Goal: Information Seeking & Learning: Learn about a topic

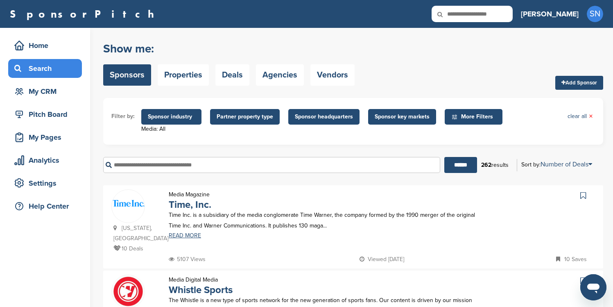
click at [585, 195] on icon at bounding box center [584, 195] width 6 height 8
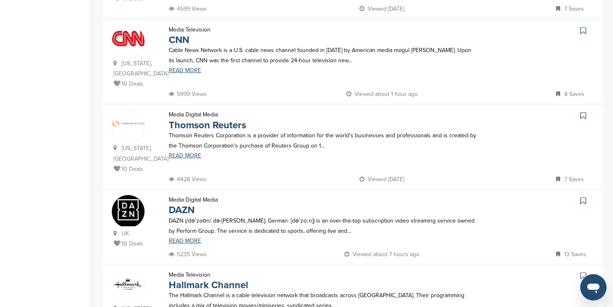
scroll to position [361, 0]
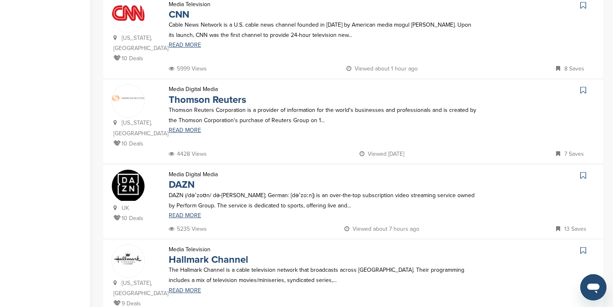
click at [585, 6] on icon at bounding box center [584, 5] width 6 height 8
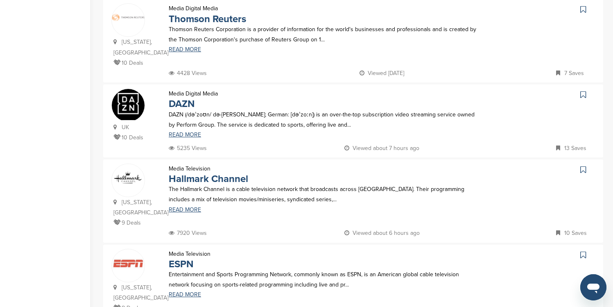
scroll to position [442, 0]
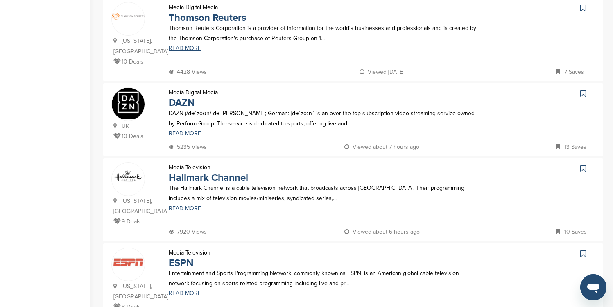
click at [583, 168] on icon at bounding box center [584, 168] width 6 height 8
click at [582, 253] on icon at bounding box center [584, 254] width 6 height 8
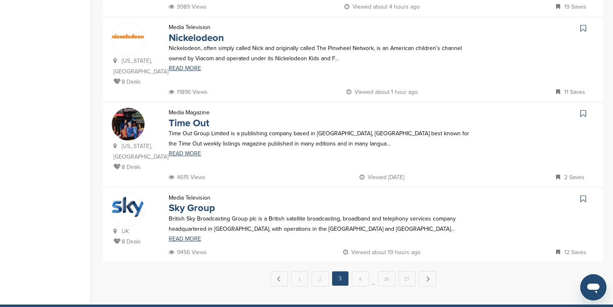
scroll to position [754, 0]
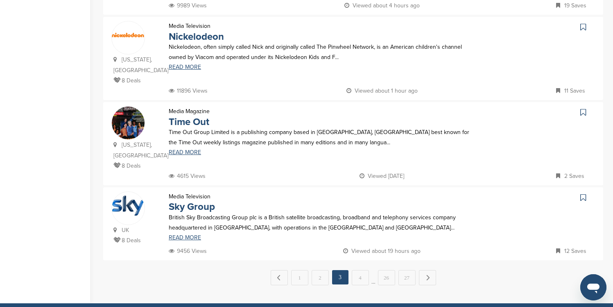
click at [584, 26] on icon at bounding box center [584, 27] width 6 height 8
click at [581, 113] on icon at bounding box center [584, 112] width 6 height 8
click at [583, 197] on icon at bounding box center [584, 197] width 6 height 8
click at [430, 279] on link "Next →" at bounding box center [427, 277] width 17 height 15
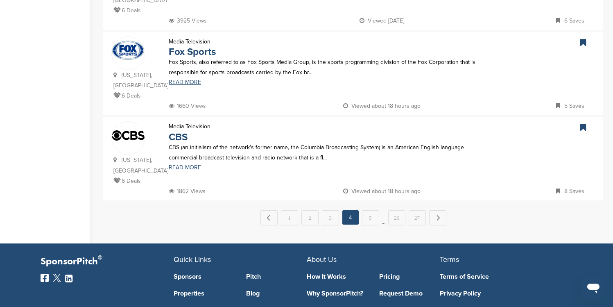
scroll to position [836, 0]
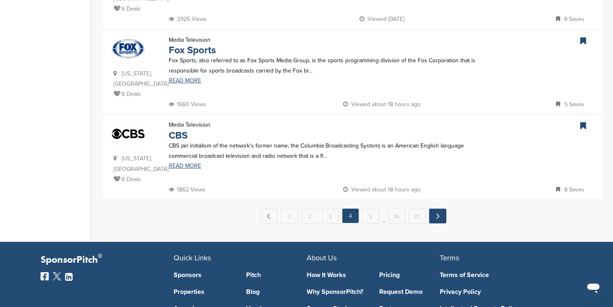
click at [436, 209] on link "Next →" at bounding box center [437, 216] width 17 height 15
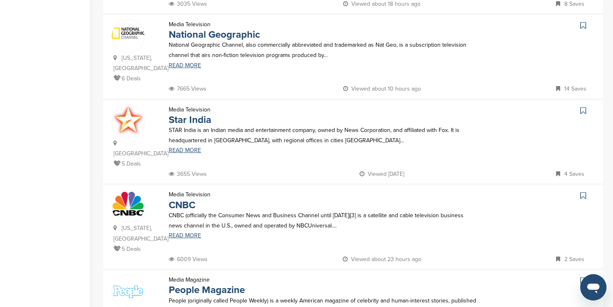
scroll to position [262, 0]
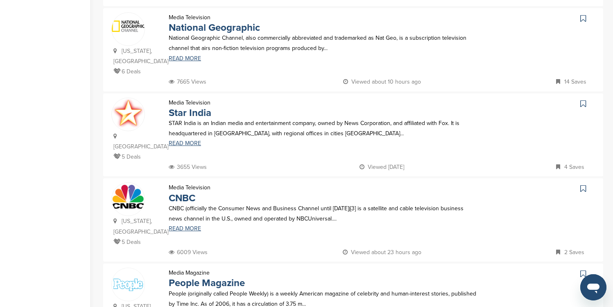
click at [584, 20] on icon at bounding box center [584, 18] width 6 height 8
click at [583, 103] on icon at bounding box center [584, 104] width 6 height 8
click at [583, 184] on icon at bounding box center [584, 188] width 6 height 8
click at [584, 270] on icon at bounding box center [584, 274] width 6 height 8
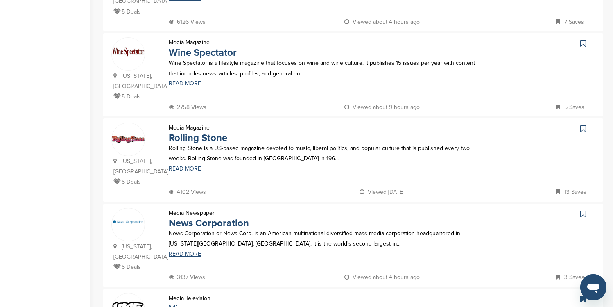
scroll to position [590, 0]
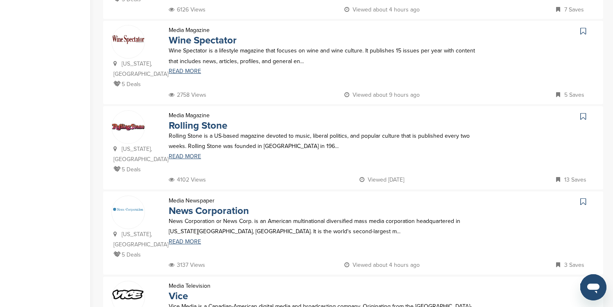
click at [582, 27] on icon at bounding box center [584, 31] width 6 height 8
click at [583, 112] on icon at bounding box center [584, 116] width 6 height 8
click at [583, 197] on icon at bounding box center [584, 201] width 6 height 8
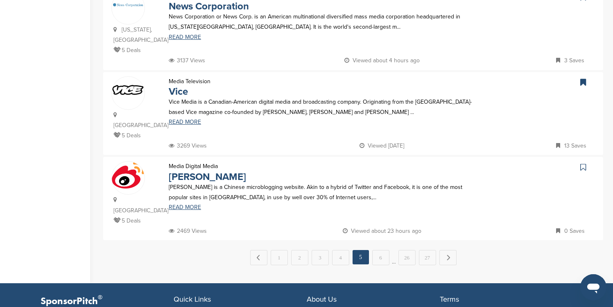
scroll to position [819, 0]
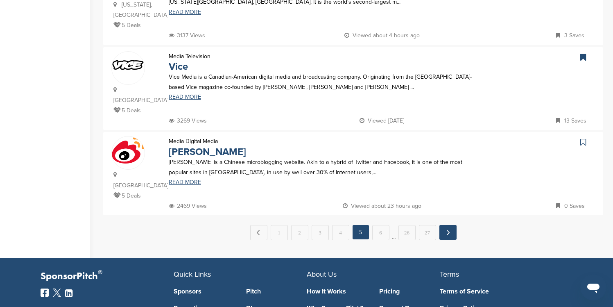
click at [449, 225] on link "Next →" at bounding box center [448, 232] width 17 height 15
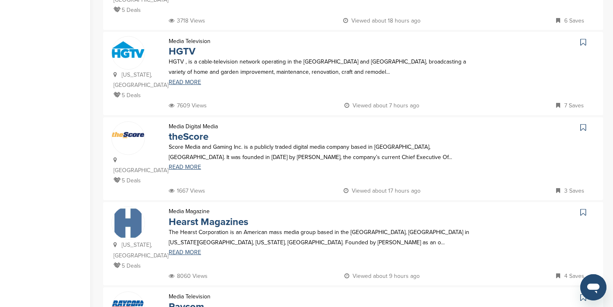
scroll to position [246, 0]
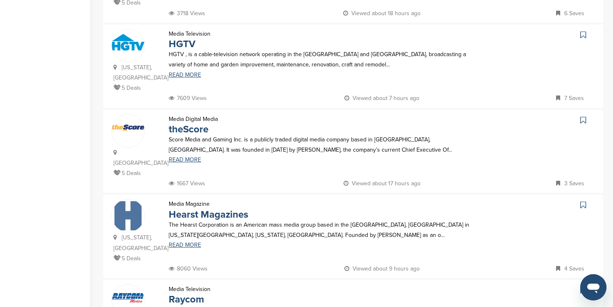
click at [582, 31] on icon at bounding box center [584, 35] width 6 height 8
click at [584, 201] on icon at bounding box center [584, 205] width 6 height 8
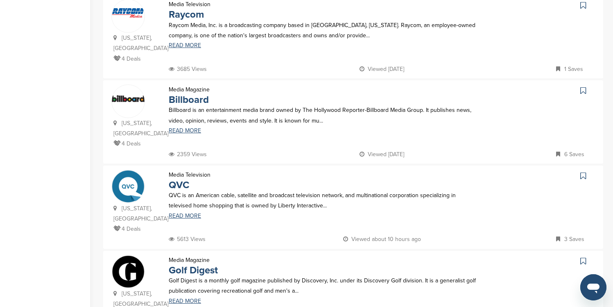
scroll to position [541, 0]
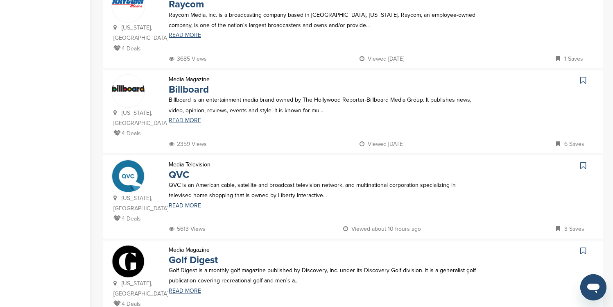
click at [584, 76] on icon at bounding box center [584, 80] width 6 height 8
click at [583, 161] on icon at bounding box center [584, 165] width 6 height 8
click at [583, 247] on icon at bounding box center [584, 251] width 6 height 8
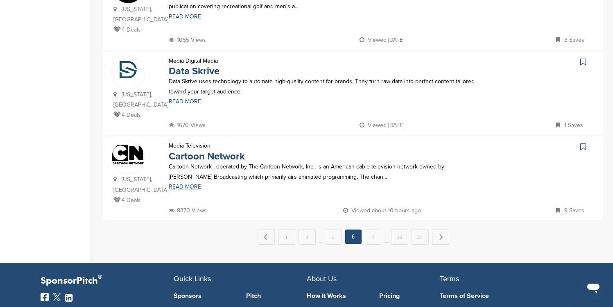
scroll to position [836, 0]
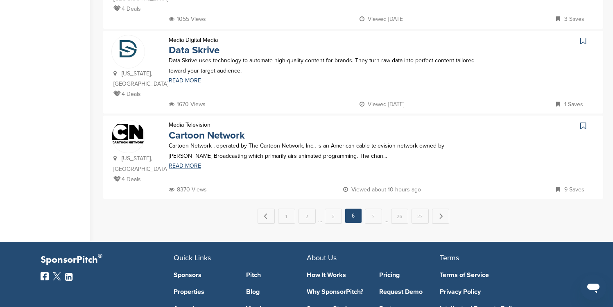
click at [584, 122] on icon at bounding box center [584, 126] width 6 height 8
click at [434, 209] on link "Next →" at bounding box center [440, 216] width 17 height 15
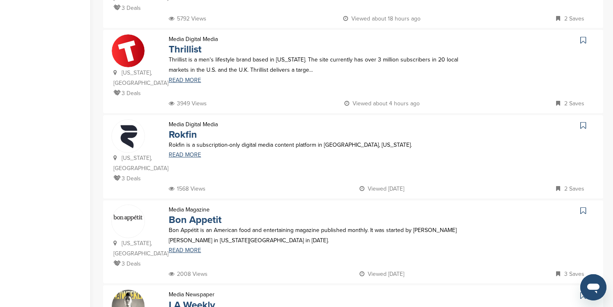
scroll to position [672, 0]
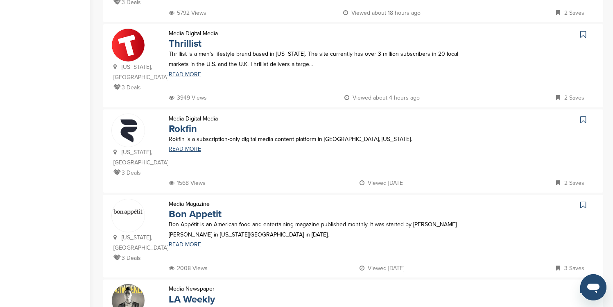
click at [582, 30] on icon at bounding box center [584, 34] width 6 height 8
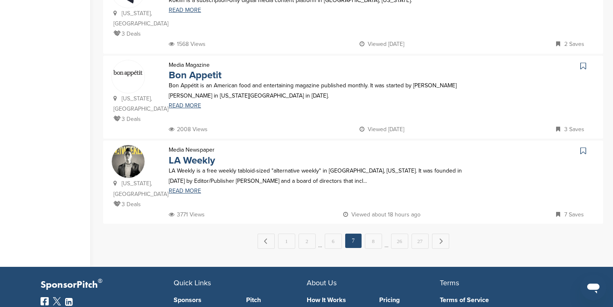
scroll to position [819, 0]
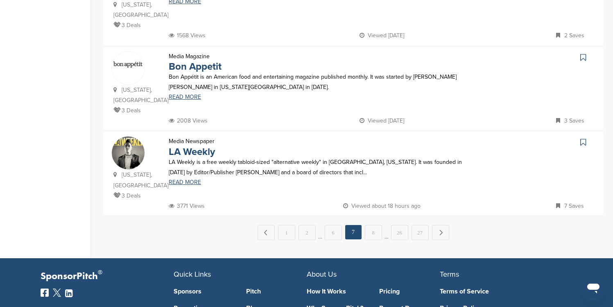
click at [584, 53] on icon at bounding box center [584, 57] width 6 height 8
click at [583, 138] on icon at bounding box center [584, 142] width 6 height 8
click at [442, 225] on link "Next →" at bounding box center [440, 232] width 17 height 15
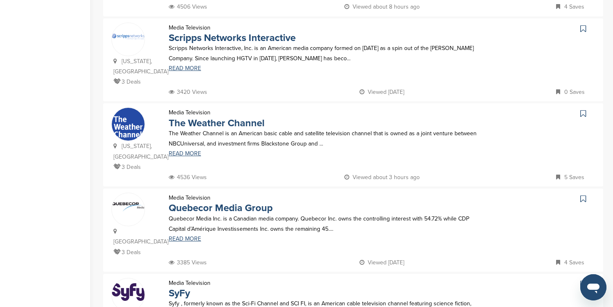
scroll to position [246, 0]
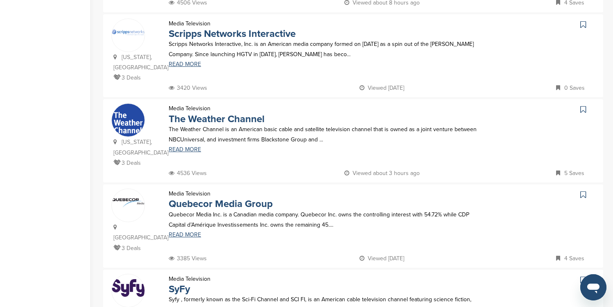
click at [583, 26] on icon at bounding box center [584, 24] width 6 height 8
click at [583, 111] on icon at bounding box center [584, 109] width 6 height 8
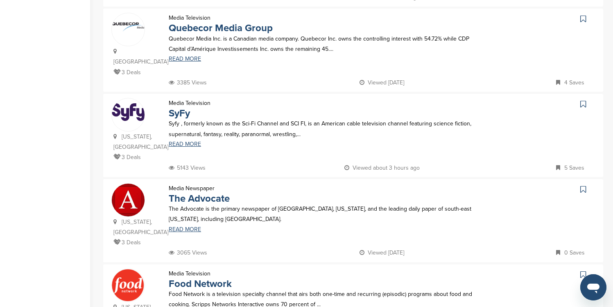
scroll to position [426, 0]
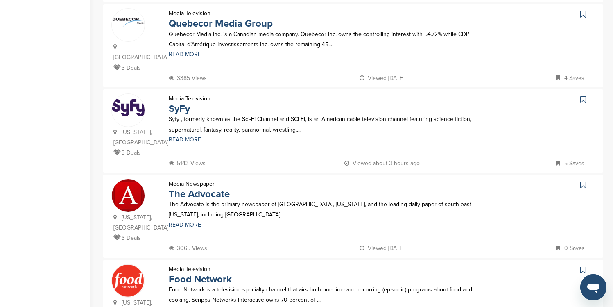
click at [583, 95] on icon at bounding box center [584, 99] width 6 height 8
click at [585, 266] on icon at bounding box center [584, 270] width 6 height 8
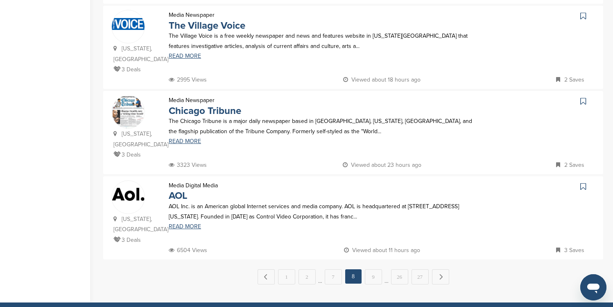
scroll to position [770, 0]
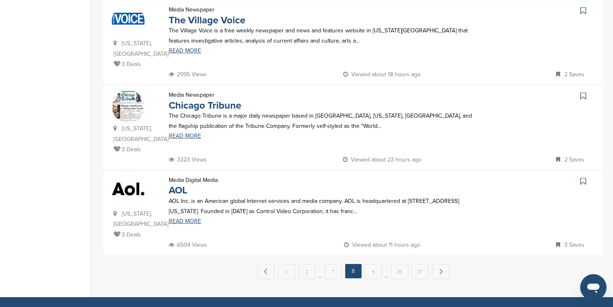
click at [583, 92] on icon at bounding box center [584, 96] width 6 height 8
click at [584, 177] on icon at bounding box center [584, 181] width 6 height 8
click at [439, 264] on link "Next →" at bounding box center [440, 271] width 17 height 15
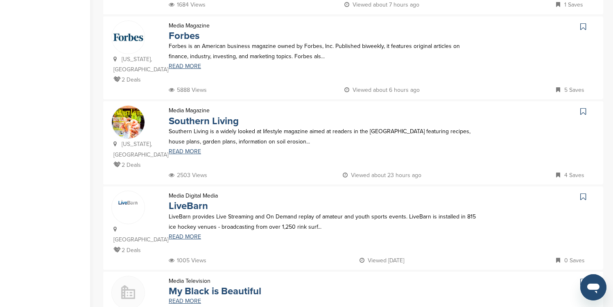
scroll to position [344, 0]
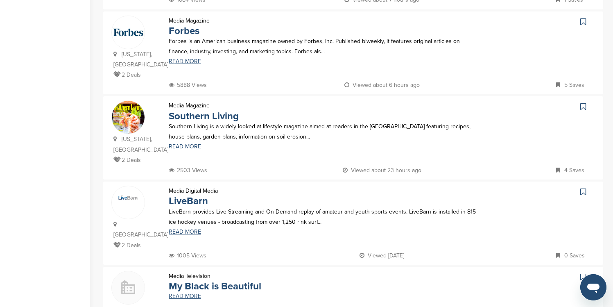
click at [584, 21] on icon at bounding box center [584, 22] width 6 height 8
click at [582, 108] on icon at bounding box center [584, 106] width 6 height 8
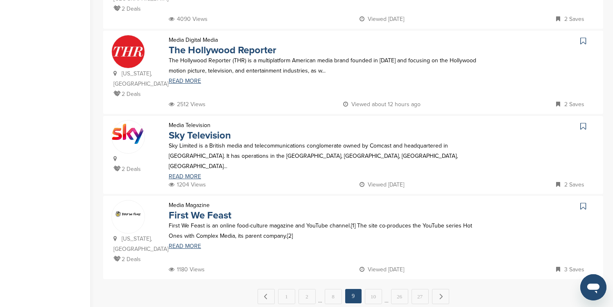
scroll to position [754, 0]
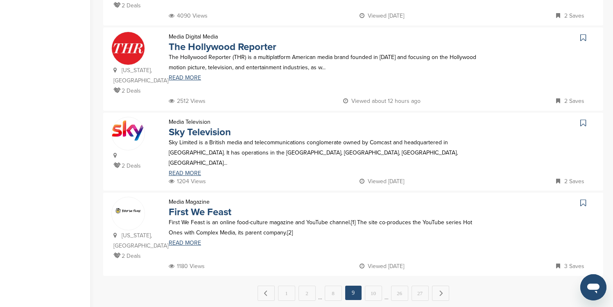
click at [583, 34] on icon at bounding box center [584, 38] width 6 height 8
click at [446, 286] on link "Next →" at bounding box center [440, 293] width 17 height 15
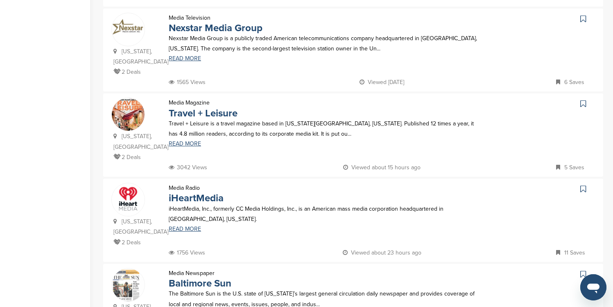
scroll to position [262, 0]
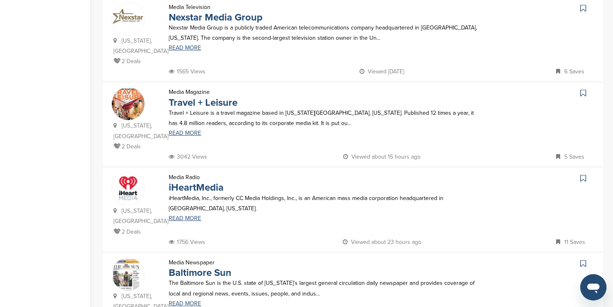
click at [581, 10] on icon at bounding box center [584, 8] width 6 height 8
click at [584, 89] on icon at bounding box center [584, 93] width 6 height 8
click at [581, 174] on icon at bounding box center [584, 178] width 6 height 8
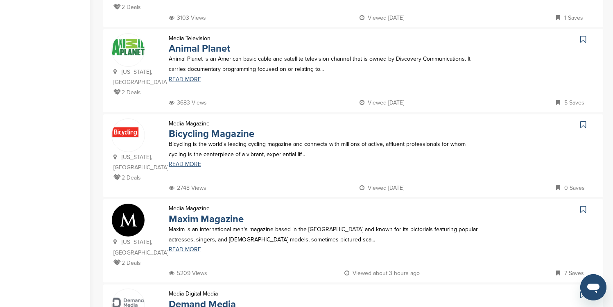
scroll to position [574, 0]
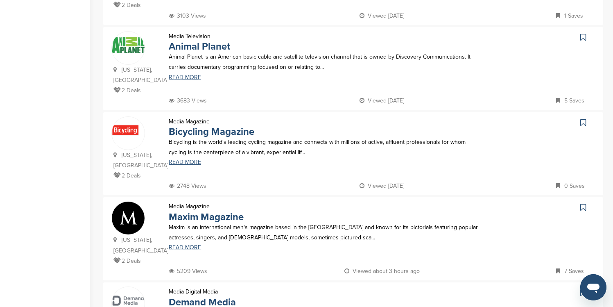
click at [585, 33] on icon at bounding box center [584, 37] width 6 height 8
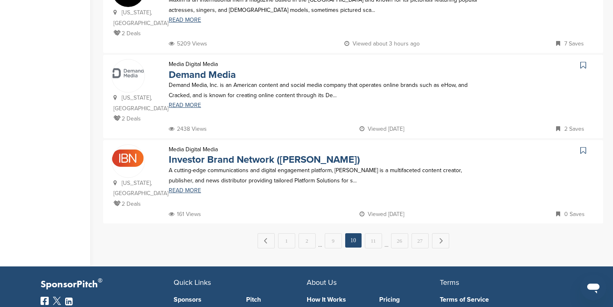
scroll to position [803, 0]
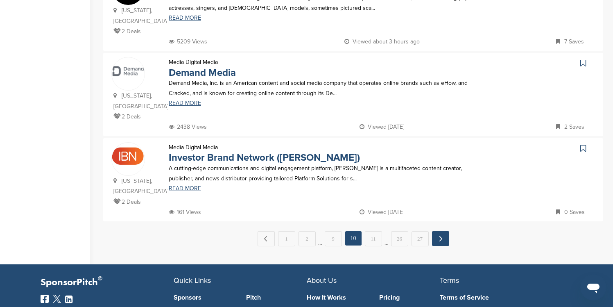
click at [439, 231] on link "Next →" at bounding box center [440, 238] width 17 height 15
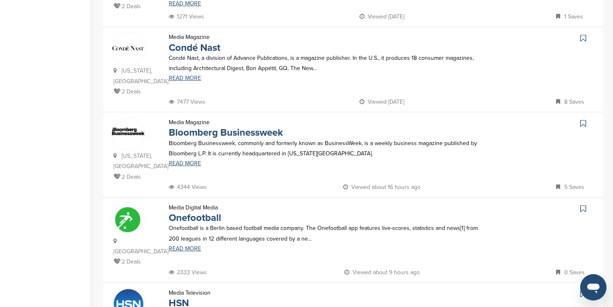
scroll to position [328, 0]
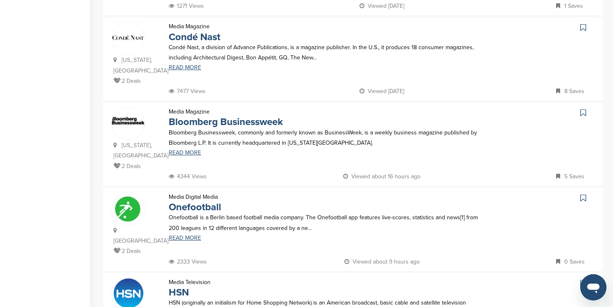
click at [584, 23] on icon at bounding box center [584, 27] width 6 height 8
click at [584, 109] on icon at bounding box center [584, 113] width 6 height 8
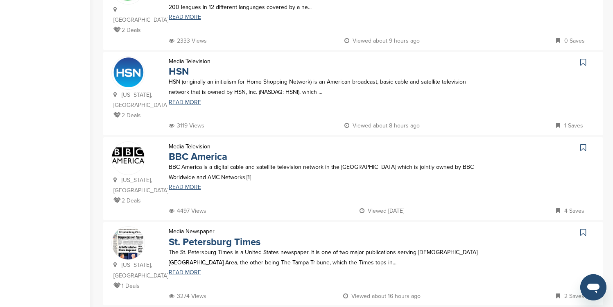
scroll to position [557, 0]
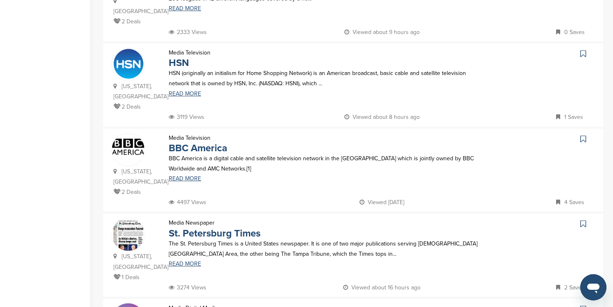
click at [583, 50] on icon at bounding box center [584, 54] width 6 height 8
click at [583, 135] on icon at bounding box center [584, 139] width 6 height 8
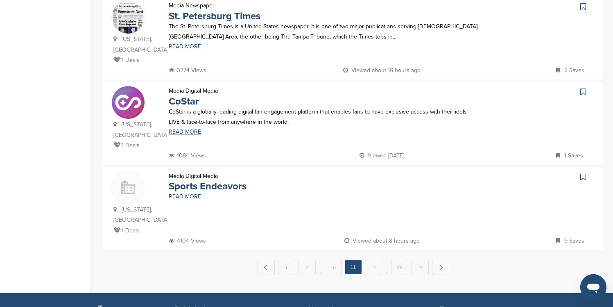
scroll to position [787, 0]
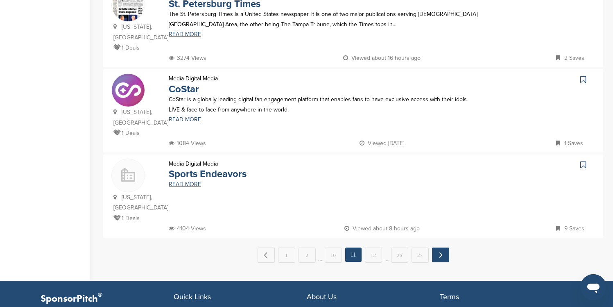
click at [445, 247] on link "Next →" at bounding box center [440, 254] width 17 height 15
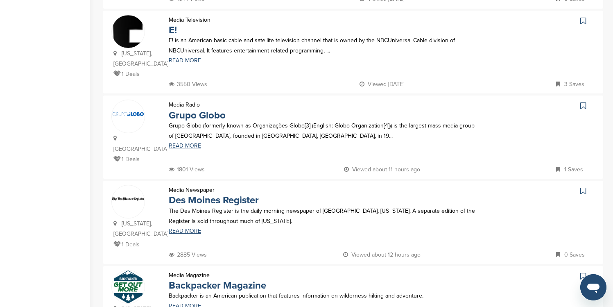
scroll to position [361, 0]
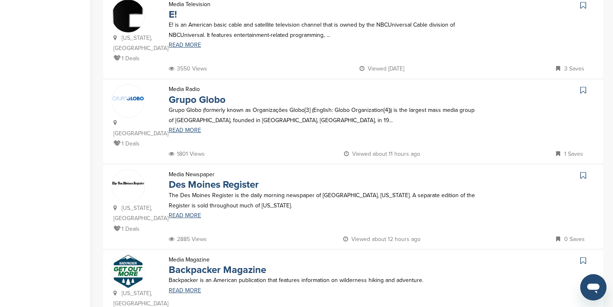
click at [585, 5] on icon at bounding box center [584, 5] width 6 height 8
click at [585, 171] on icon at bounding box center [584, 175] width 6 height 8
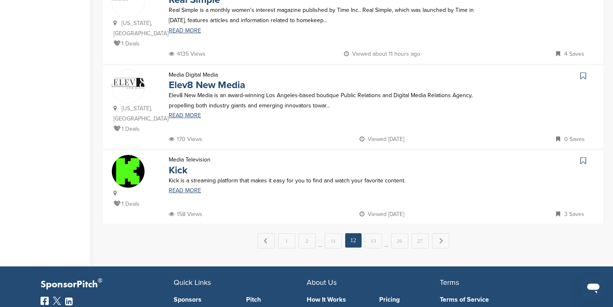
scroll to position [803, 0]
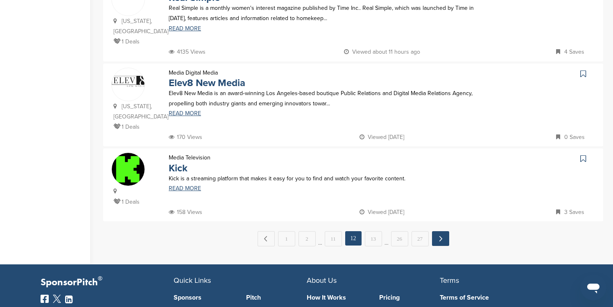
click at [441, 231] on link "Next →" at bounding box center [440, 238] width 17 height 15
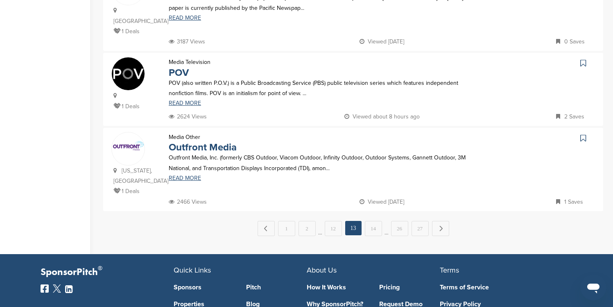
scroll to position [0, 0]
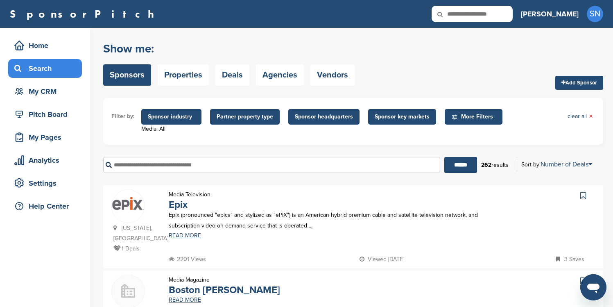
click at [582, 194] on icon at bounding box center [584, 195] width 6 height 8
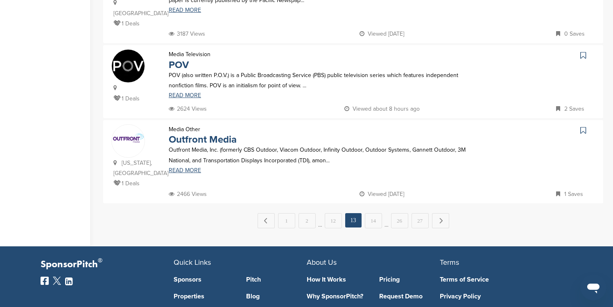
scroll to position [819, 0]
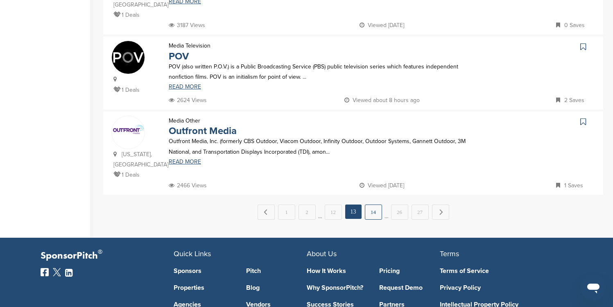
click at [379, 204] on link "14" at bounding box center [373, 211] width 17 height 15
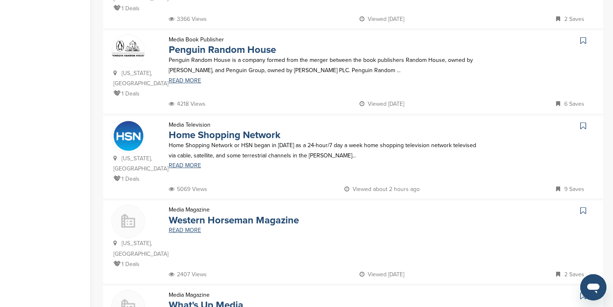
scroll to position [262, 0]
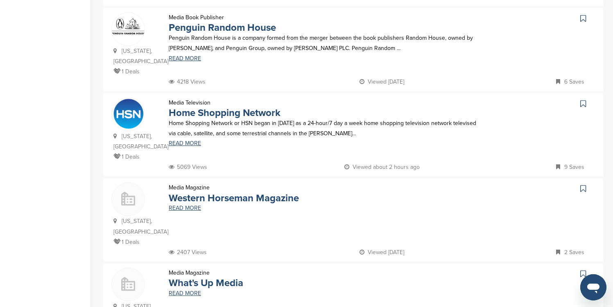
click at [584, 18] on icon at bounding box center [584, 18] width 6 height 8
click at [584, 103] on icon at bounding box center [584, 104] width 6 height 8
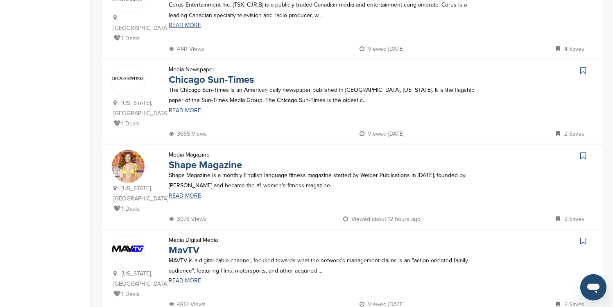
scroll to position [639, 0]
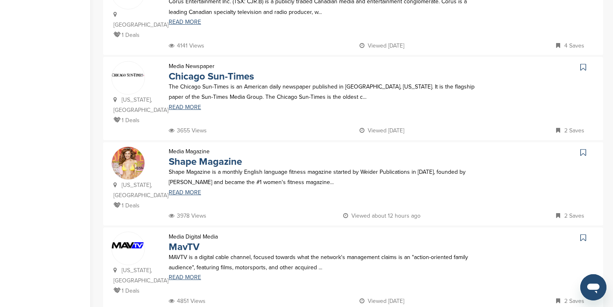
click at [582, 63] on icon at bounding box center [584, 67] width 6 height 8
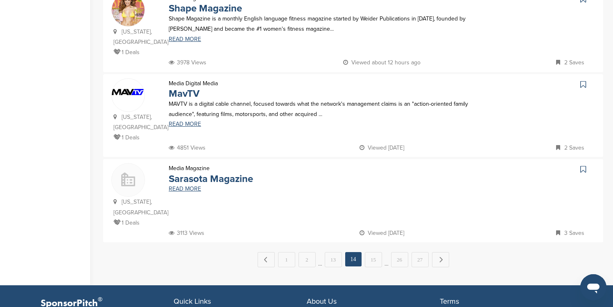
scroll to position [803, 0]
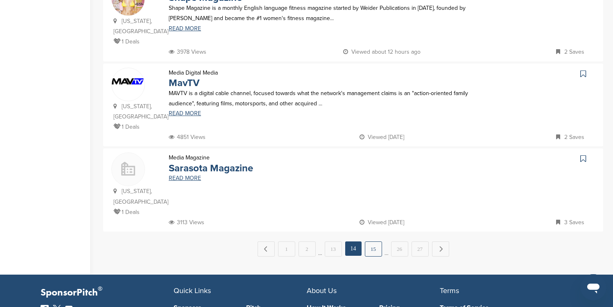
click at [372, 241] on link "15" at bounding box center [373, 248] width 17 height 15
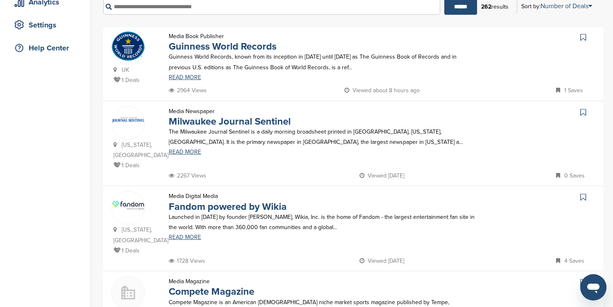
scroll to position [164, 0]
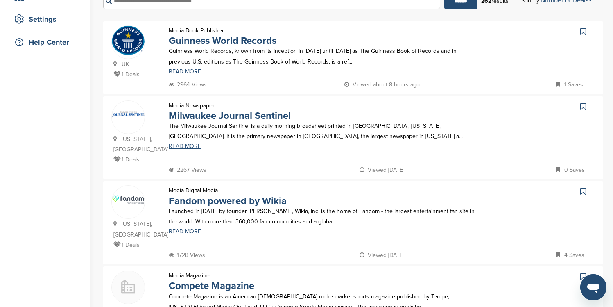
click at [583, 30] on icon at bounding box center [584, 31] width 6 height 8
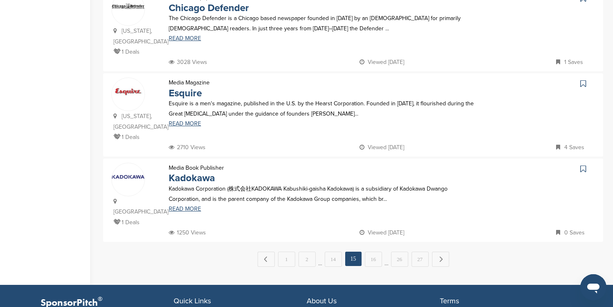
scroll to position [803, 0]
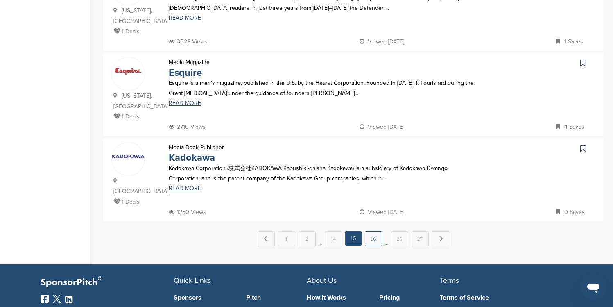
click at [379, 231] on link "16" at bounding box center [373, 238] width 17 height 15
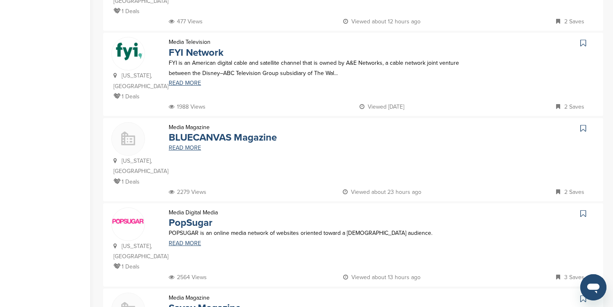
scroll to position [410, 0]
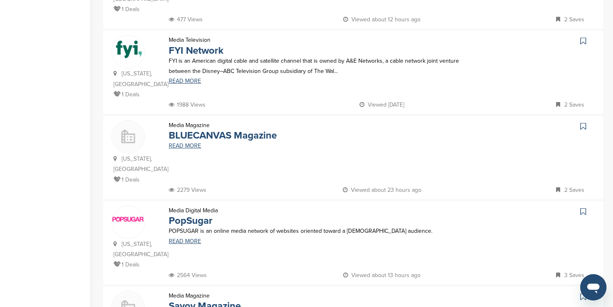
click at [581, 37] on icon at bounding box center [584, 41] width 6 height 8
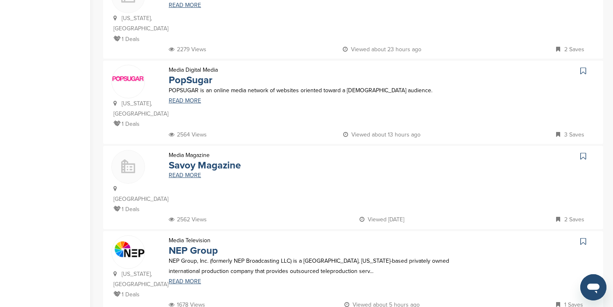
scroll to position [557, 0]
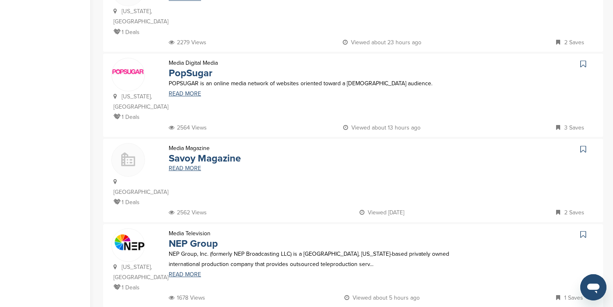
click at [584, 60] on icon at bounding box center [584, 64] width 6 height 8
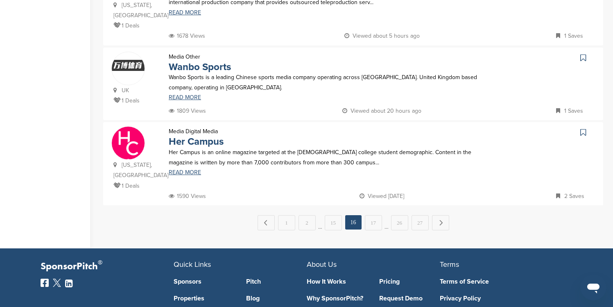
scroll to position [819, 0]
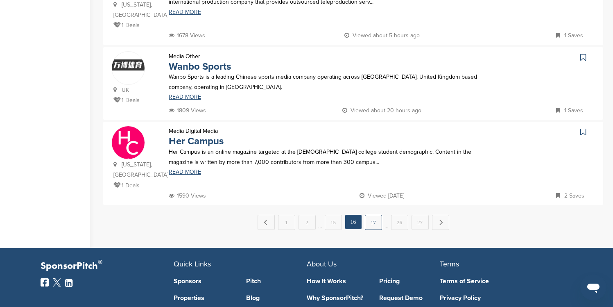
click at [377, 215] on link "17" at bounding box center [373, 222] width 17 height 15
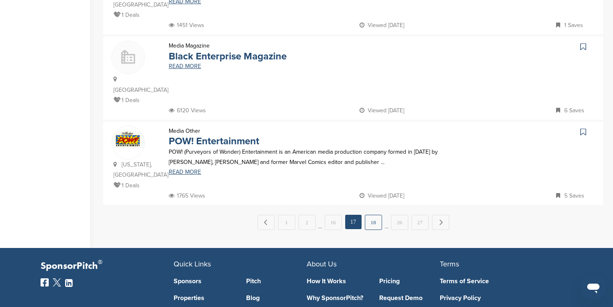
click at [376, 215] on link "18" at bounding box center [373, 222] width 17 height 15
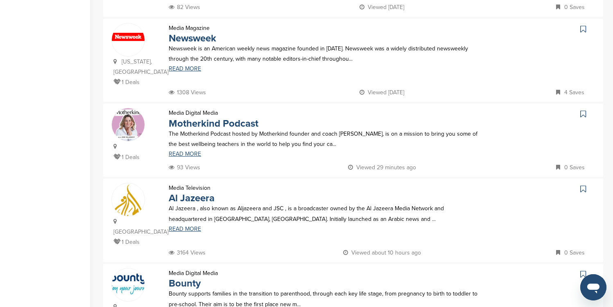
scroll to position [574, 0]
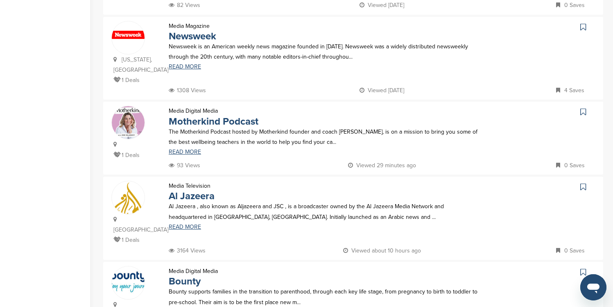
click at [583, 23] on icon at bounding box center [584, 27] width 6 height 8
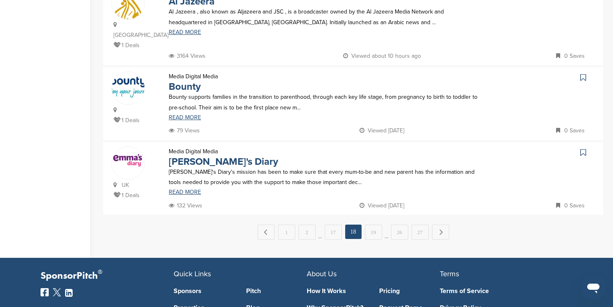
scroll to position [770, 0]
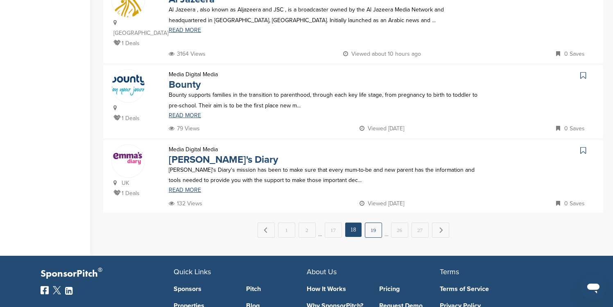
click at [374, 222] on link "19" at bounding box center [373, 229] width 17 height 15
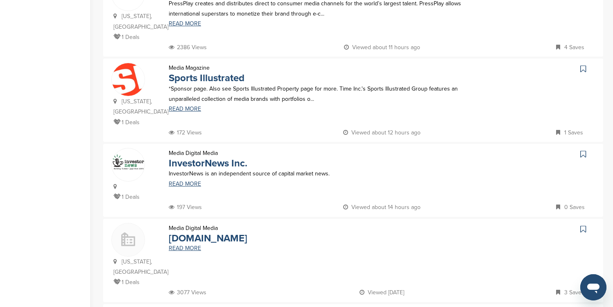
scroll to position [557, 0]
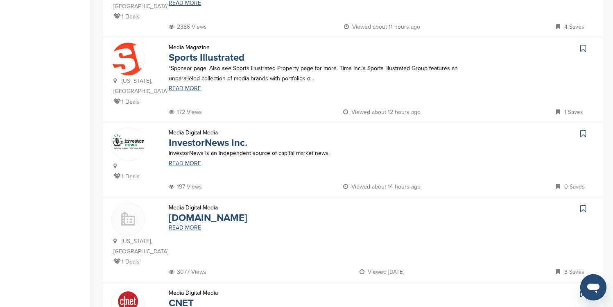
click at [583, 44] on icon at bounding box center [584, 48] width 6 height 8
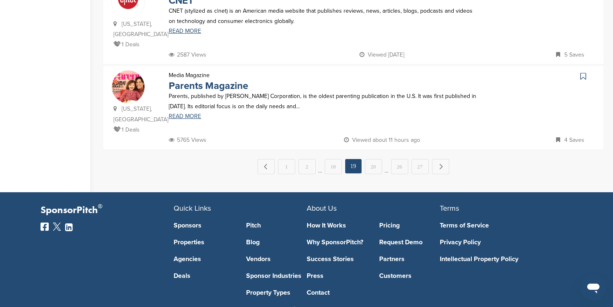
scroll to position [869, 0]
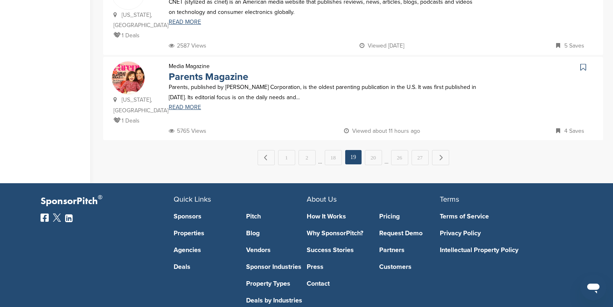
click at [583, 63] on icon at bounding box center [584, 67] width 6 height 8
click at [372, 150] on link "20" at bounding box center [373, 157] width 17 height 15
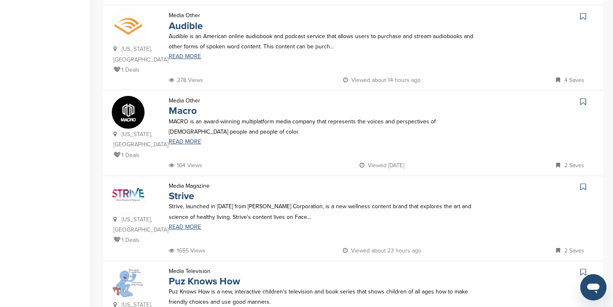
scroll to position [344, 0]
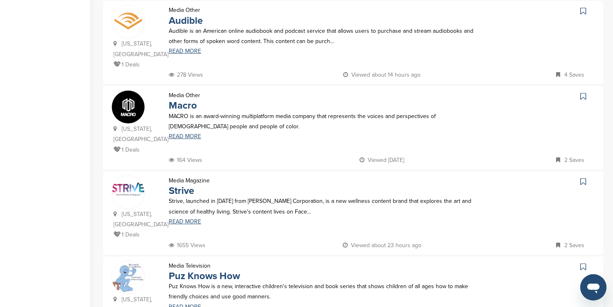
click at [584, 7] on icon at bounding box center [584, 11] width 6 height 8
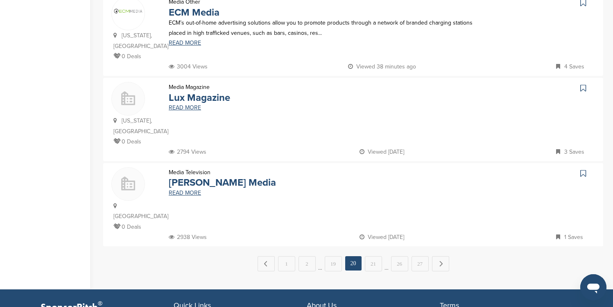
scroll to position [787, 0]
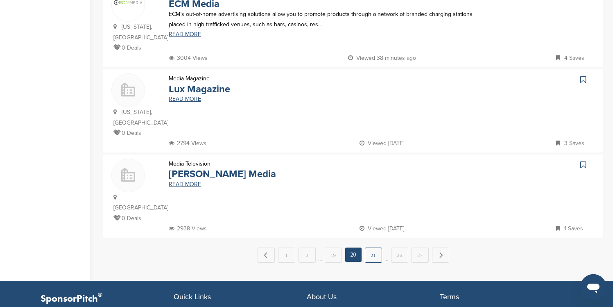
click at [372, 247] on link "21" at bounding box center [373, 254] width 17 height 15
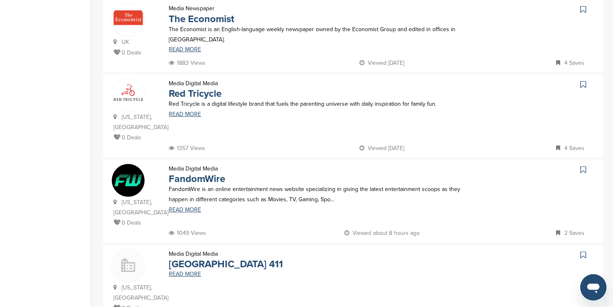
scroll to position [442, 0]
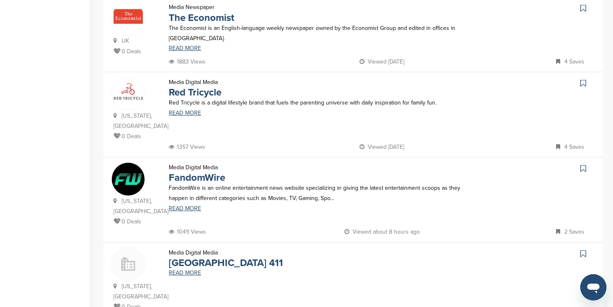
click at [584, 7] on icon at bounding box center [584, 8] width 6 height 8
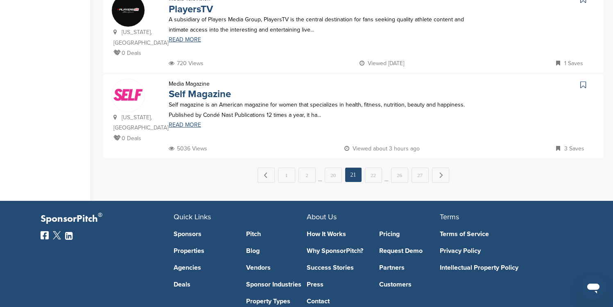
scroll to position [869, 0]
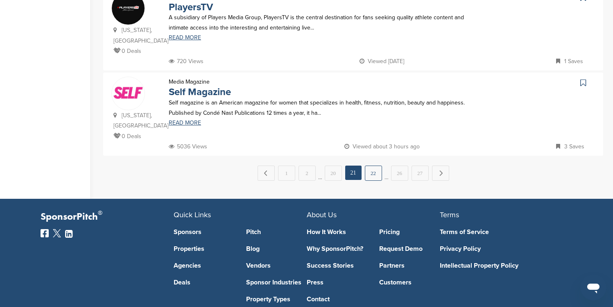
click at [376, 166] on link "22" at bounding box center [373, 173] width 17 height 15
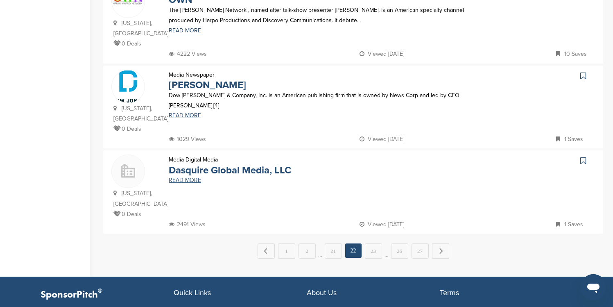
scroll to position [803, 0]
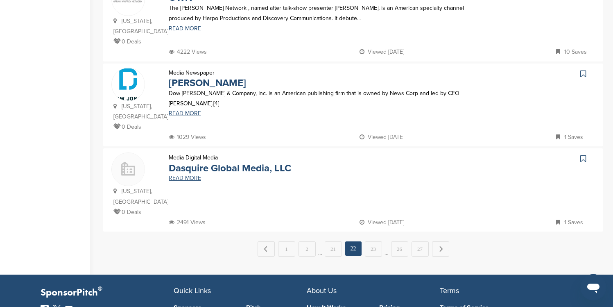
click at [583, 70] on icon at bounding box center [584, 74] width 6 height 8
click at [381, 241] on link "23" at bounding box center [373, 248] width 17 height 15
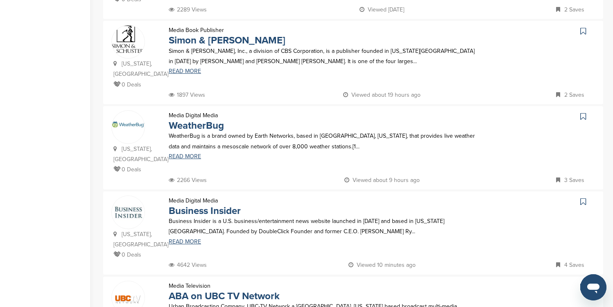
scroll to position [410, 0]
click at [583, 27] on icon at bounding box center [584, 31] width 6 height 8
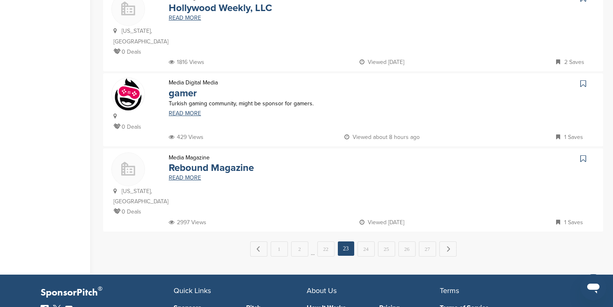
scroll to position [803, 0]
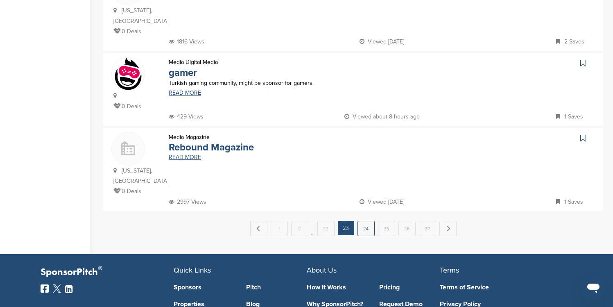
click at [366, 221] on link "24" at bounding box center [366, 228] width 17 height 15
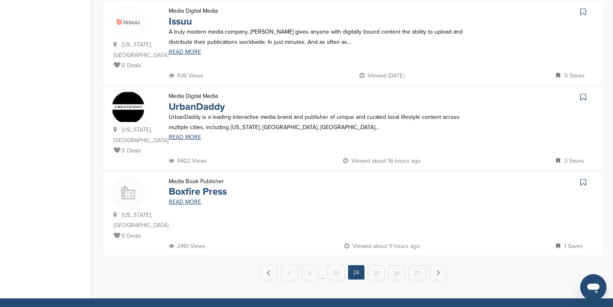
scroll to position [787, 0]
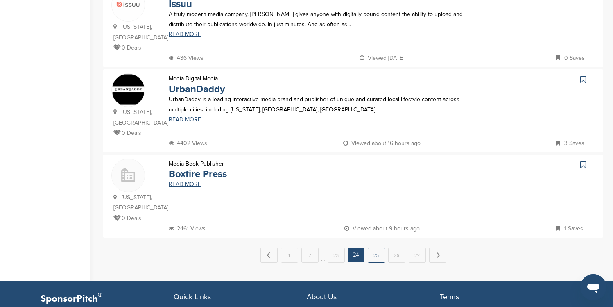
click at [373, 247] on link "25" at bounding box center [376, 254] width 17 height 15
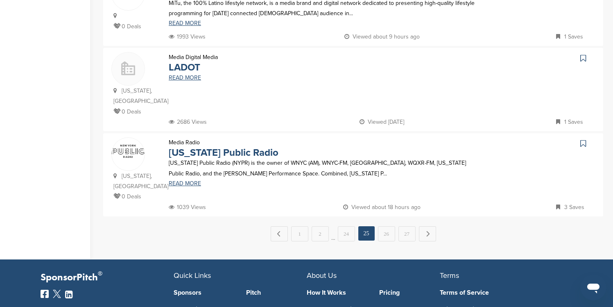
scroll to position [819, 0]
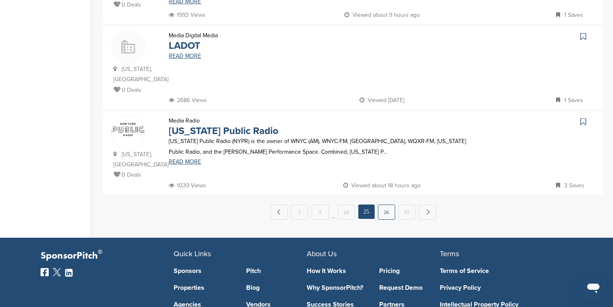
click at [393, 204] on link "26" at bounding box center [386, 211] width 17 height 15
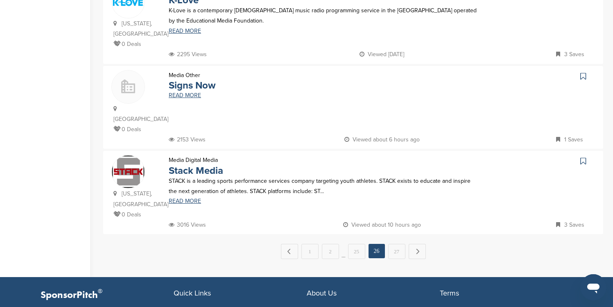
scroll to position [803, 0]
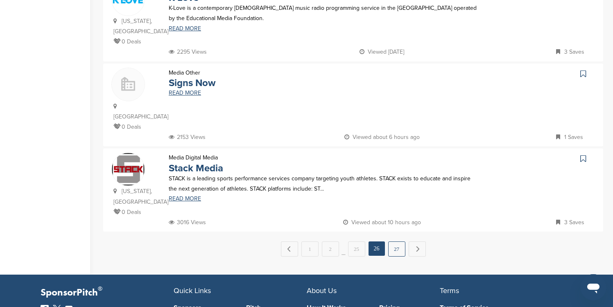
click at [395, 241] on link "27" at bounding box center [396, 248] width 17 height 15
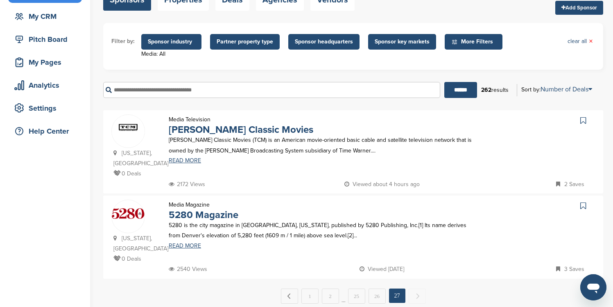
scroll to position [98, 0]
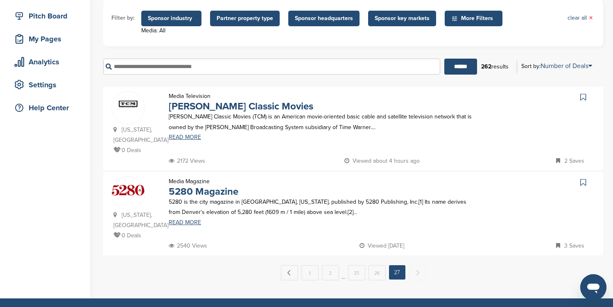
click at [584, 96] on icon at bounding box center [584, 97] width 6 height 8
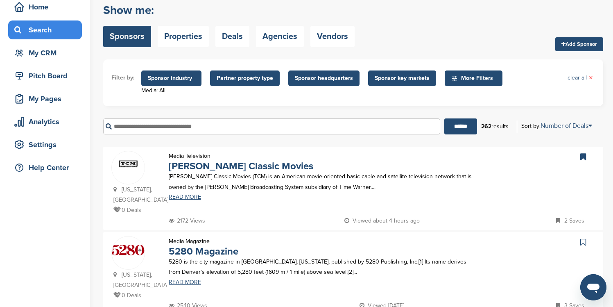
scroll to position [33, 0]
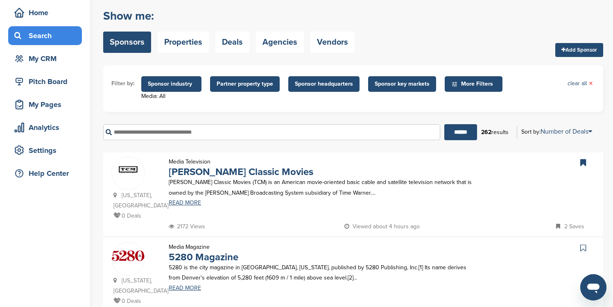
click at [171, 87] on span "Sponsor industry" at bounding box center [171, 83] width 47 height 9
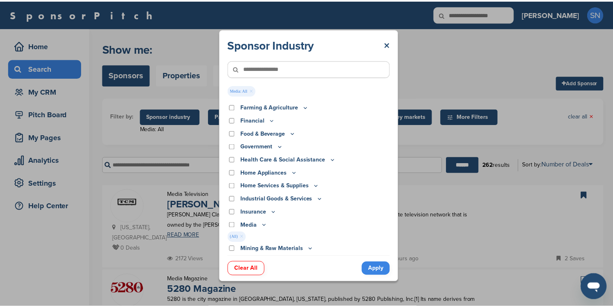
scroll to position [101, 0]
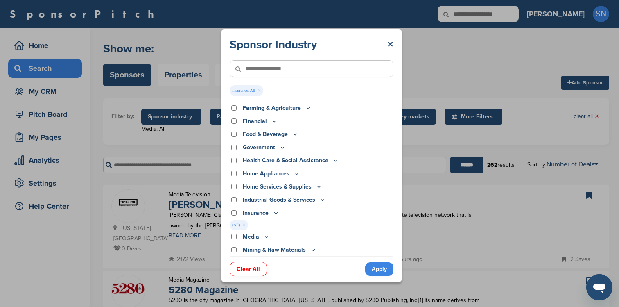
click at [383, 268] on link "Apply" at bounding box center [379, 269] width 28 height 14
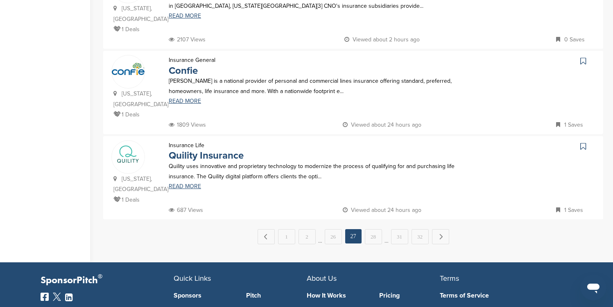
scroll to position [807, 0]
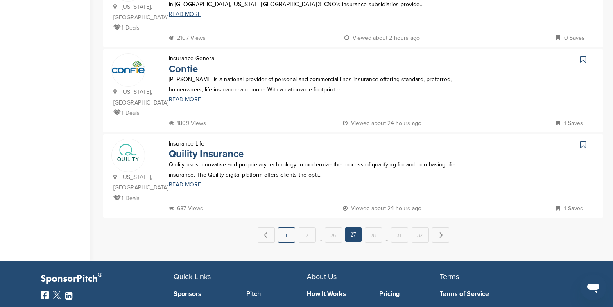
click at [283, 227] on link "1" at bounding box center [286, 234] width 17 height 15
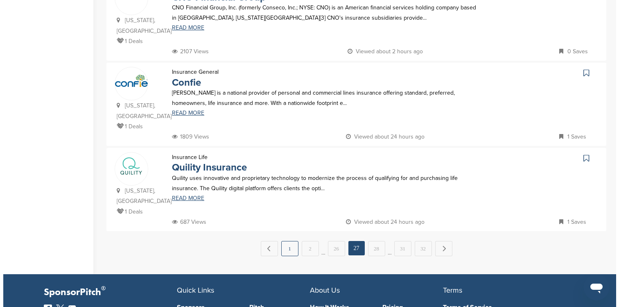
scroll to position [0, 0]
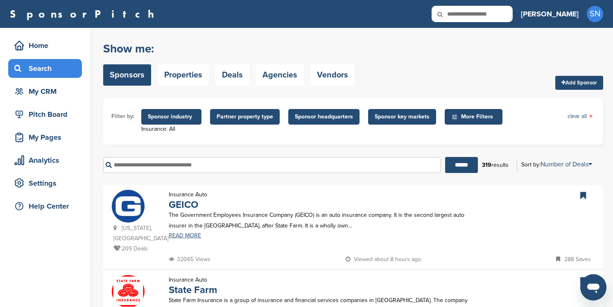
click at [178, 116] on span "Sponsor industry" at bounding box center [171, 116] width 47 height 9
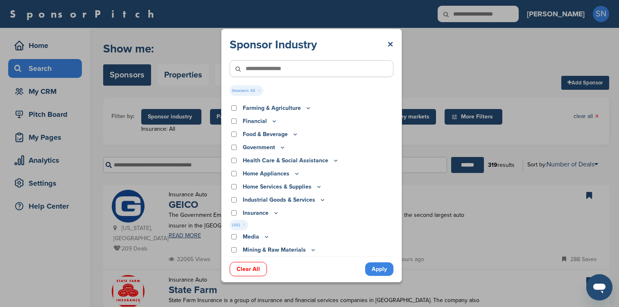
click at [275, 213] on icon at bounding box center [276, 212] width 7 height 7
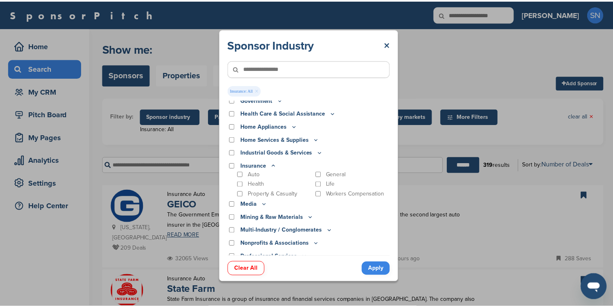
scroll to position [156, 0]
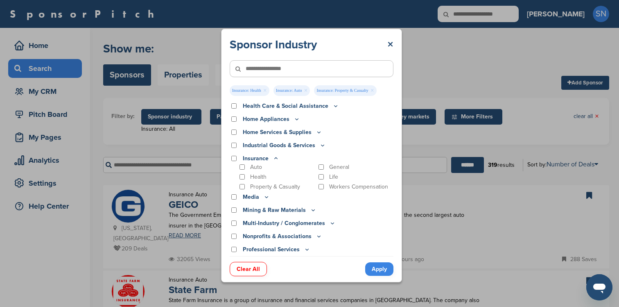
click at [379, 270] on link "Apply" at bounding box center [379, 269] width 28 height 14
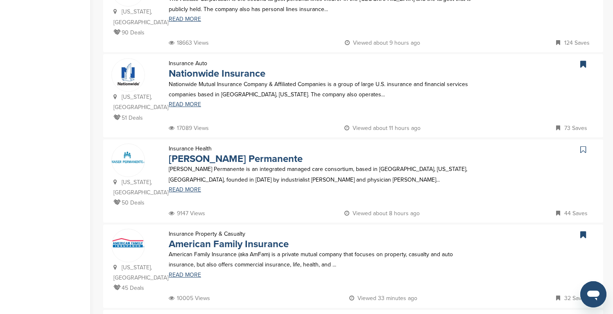
scroll to position [468, 0]
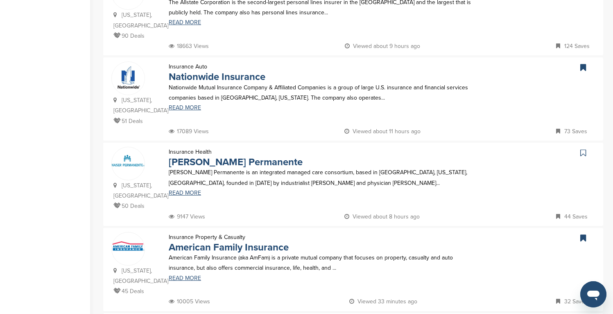
click at [584, 149] on icon at bounding box center [584, 153] width 6 height 8
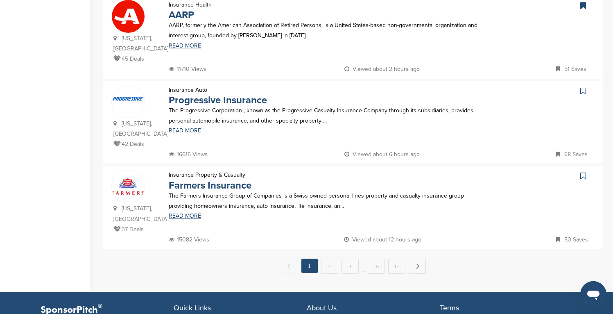
scroll to position [796, 0]
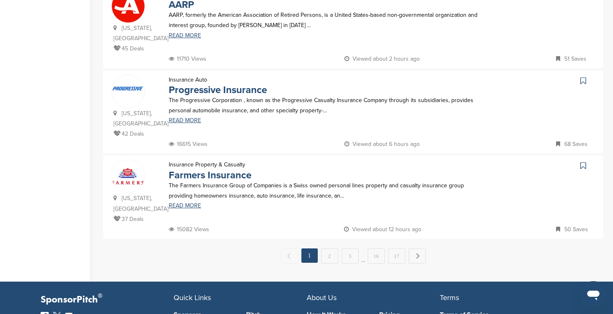
click at [581, 77] on icon at bounding box center [584, 81] width 6 height 8
click at [584, 161] on icon at bounding box center [584, 165] width 6 height 8
click at [417, 248] on link "Next →" at bounding box center [417, 255] width 17 height 15
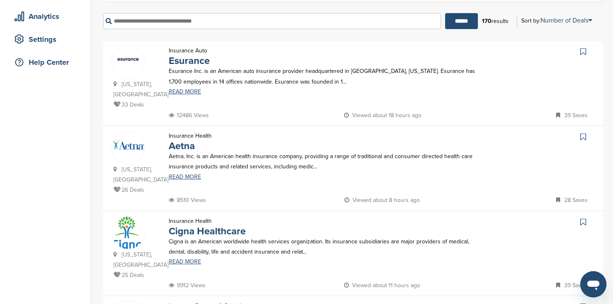
scroll to position [147, 0]
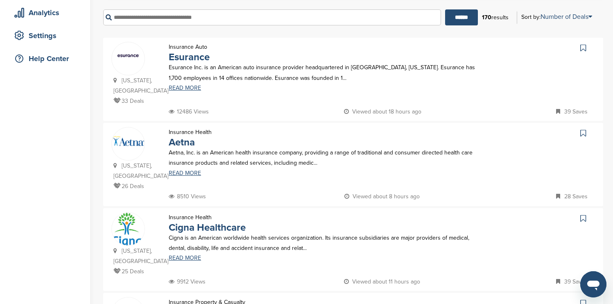
click at [581, 48] on icon at bounding box center [584, 48] width 6 height 8
click at [583, 133] on icon at bounding box center [584, 133] width 6 height 8
click at [581, 219] on icon at bounding box center [584, 218] width 6 height 8
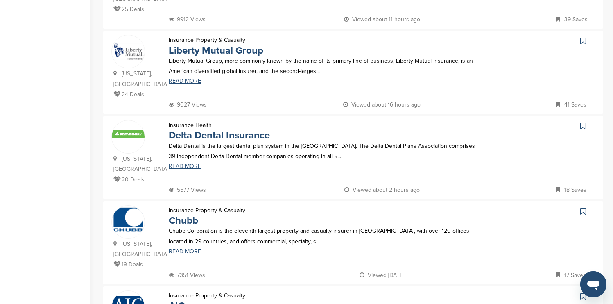
scroll to position [426, 0]
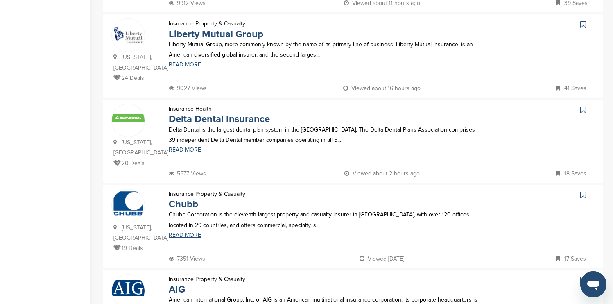
click at [585, 25] on icon at bounding box center [584, 24] width 6 height 8
click at [584, 196] on icon at bounding box center [584, 195] width 6 height 8
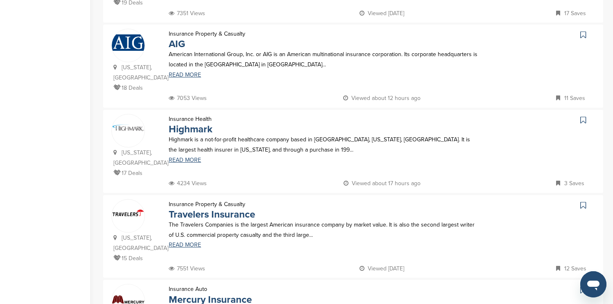
scroll to position [672, 0]
click at [584, 34] on icon at bounding box center [584, 34] width 6 height 8
click at [585, 204] on icon at bounding box center [584, 205] width 6 height 8
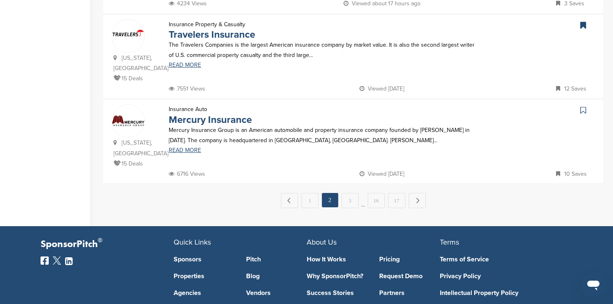
scroll to position [852, 0]
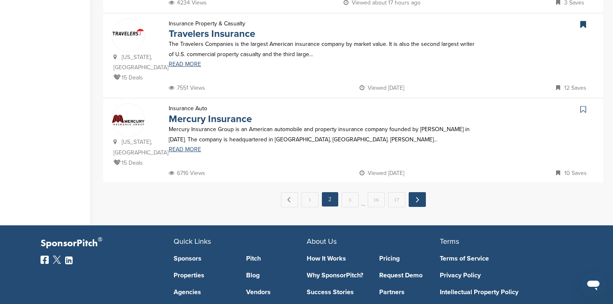
click at [419, 197] on link "Next →" at bounding box center [417, 199] width 17 height 15
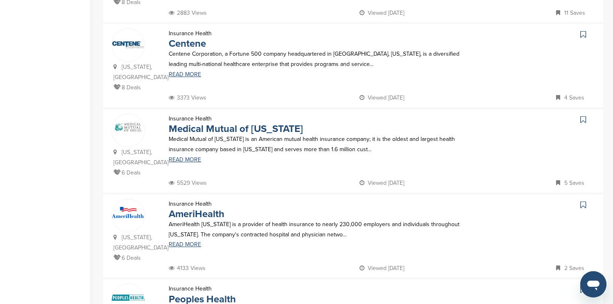
scroll to position [656, 0]
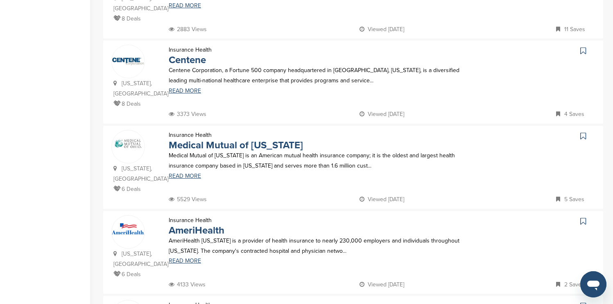
click at [584, 47] on icon at bounding box center [584, 51] width 6 height 8
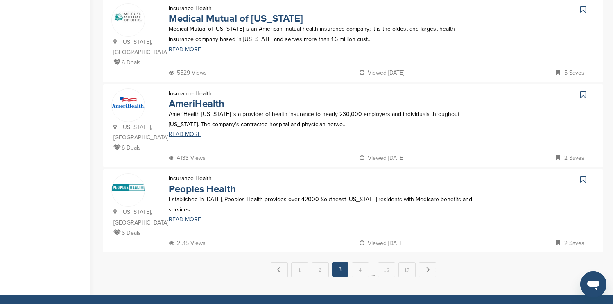
scroll to position [787, 0]
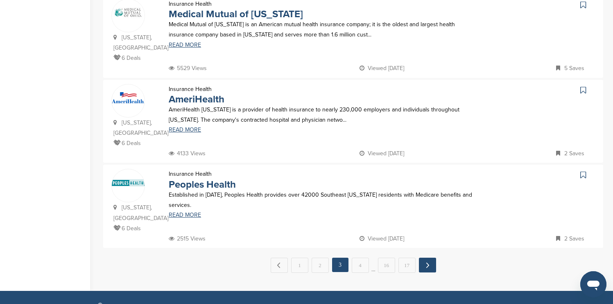
click at [433, 258] on link "Next →" at bounding box center [427, 265] width 17 height 15
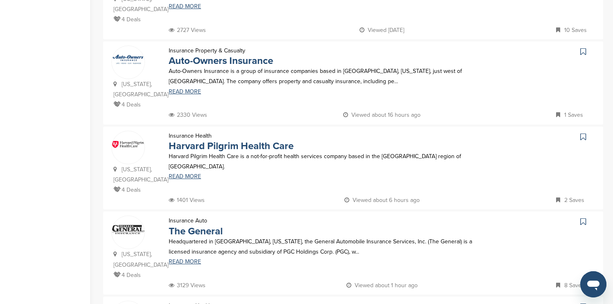
scroll to position [574, 0]
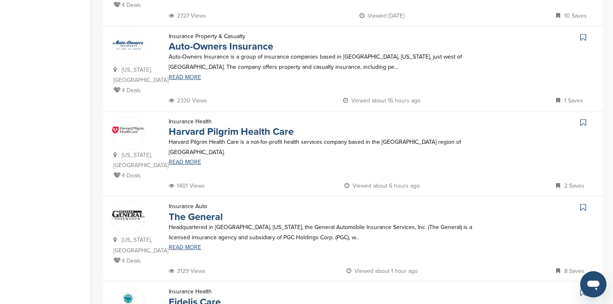
click at [582, 33] on icon at bounding box center [584, 37] width 6 height 8
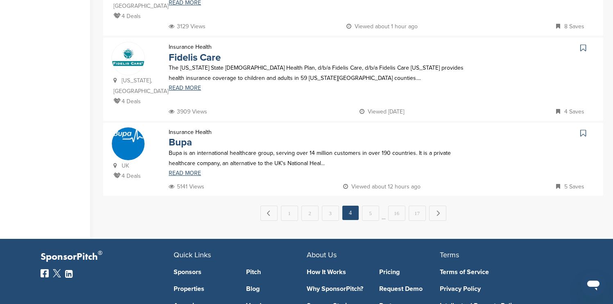
scroll to position [836, 0]
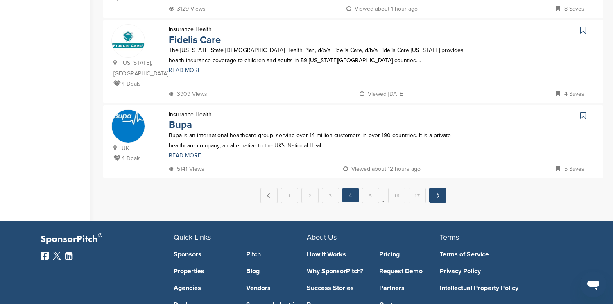
click at [439, 188] on link "Next →" at bounding box center [437, 195] width 17 height 15
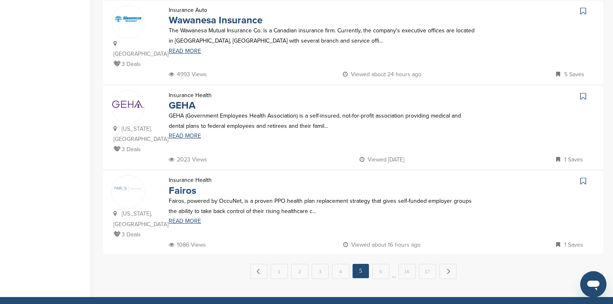
scroll to position [787, 0]
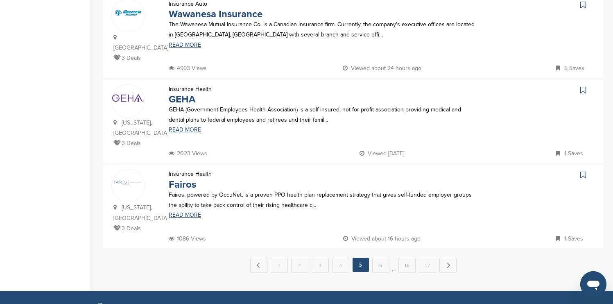
click at [581, 86] on icon at bounding box center [584, 90] width 6 height 8
click at [445, 258] on link "Next →" at bounding box center [448, 265] width 17 height 15
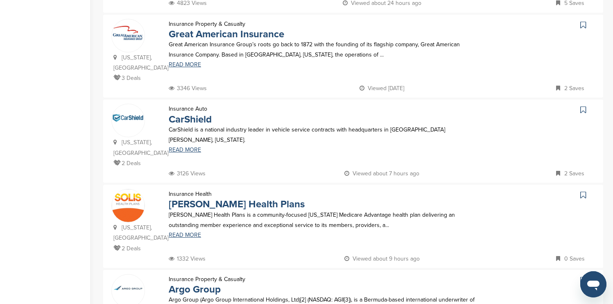
scroll to position [344, 0]
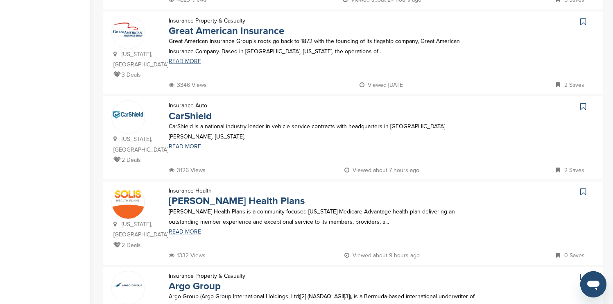
click at [582, 20] on icon at bounding box center [584, 22] width 6 height 8
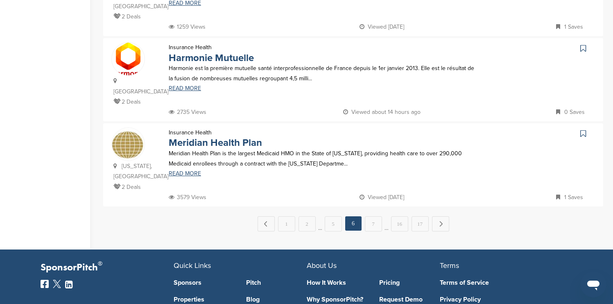
scroll to position [819, 0]
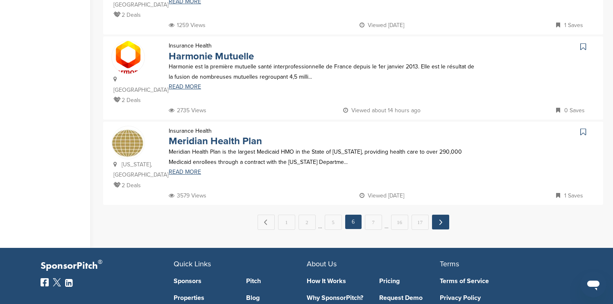
click at [439, 215] on link "Next →" at bounding box center [440, 222] width 17 height 15
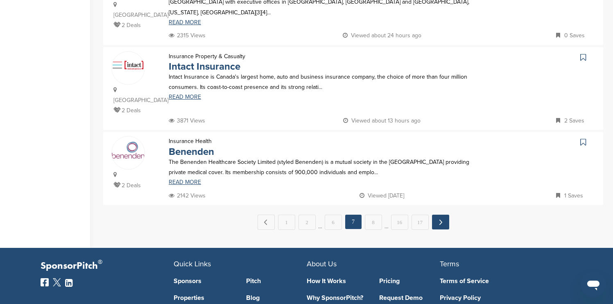
click at [437, 215] on link "Next →" at bounding box center [440, 222] width 17 height 15
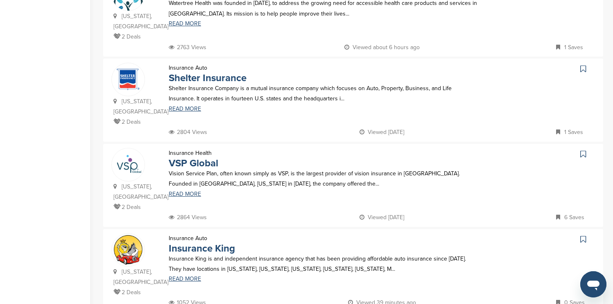
scroll to position [639, 0]
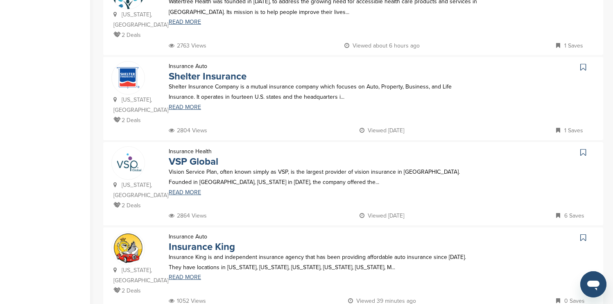
click at [585, 63] on icon at bounding box center [584, 67] width 6 height 8
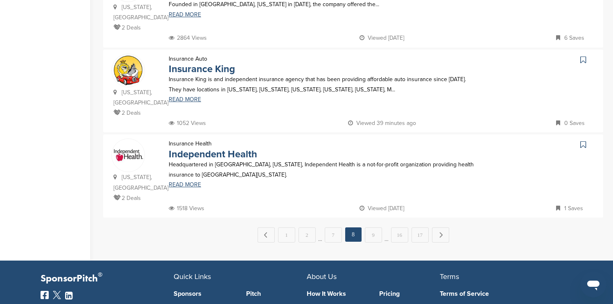
scroll to position [819, 0]
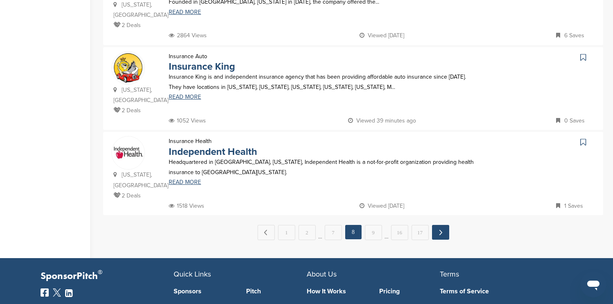
click at [439, 225] on link "Next →" at bounding box center [440, 232] width 17 height 15
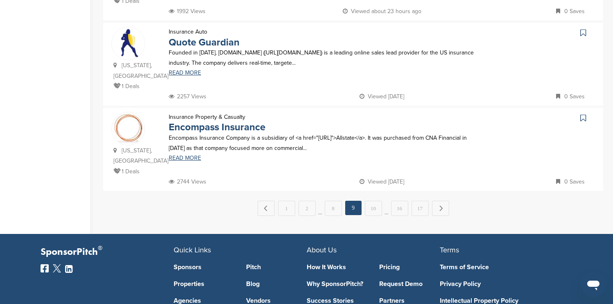
scroll to position [836, 0]
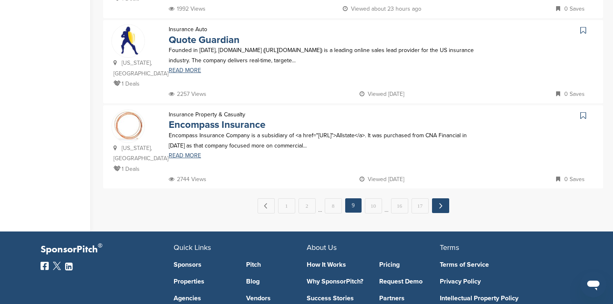
click at [439, 198] on link "Next →" at bounding box center [440, 205] width 17 height 15
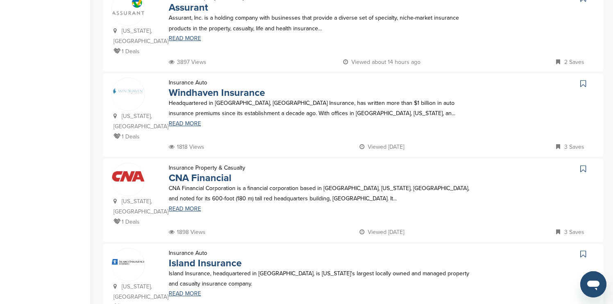
scroll to position [639, 0]
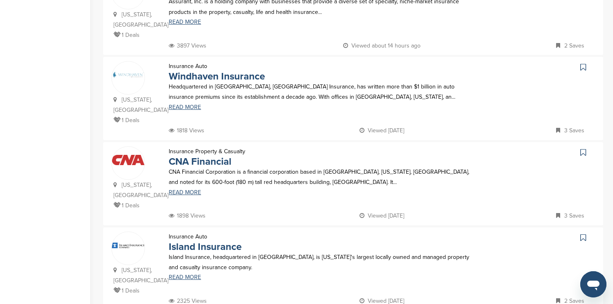
click at [584, 148] on icon at bounding box center [584, 152] width 6 height 8
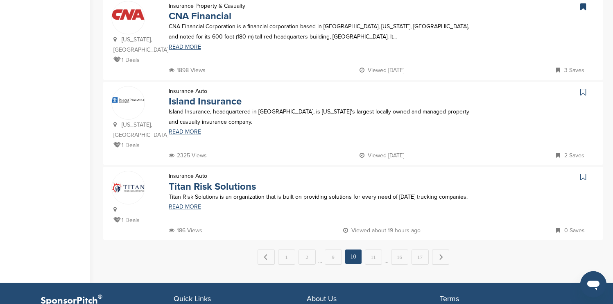
scroll to position [787, 0]
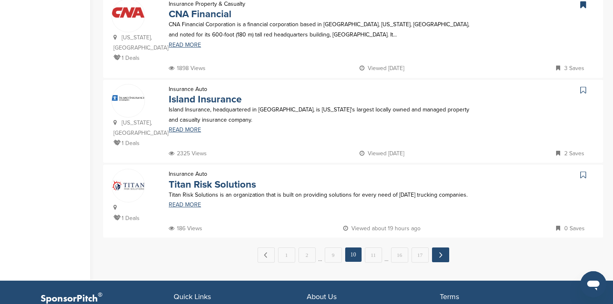
click at [445, 247] on link "Next →" at bounding box center [440, 254] width 17 height 15
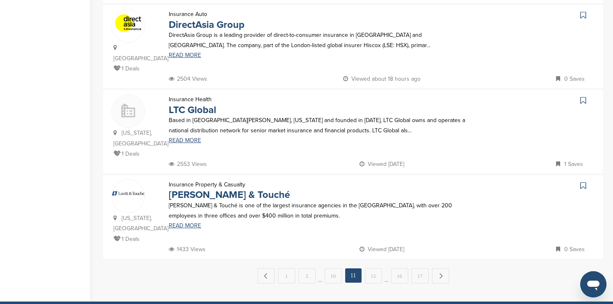
scroll to position [770, 0]
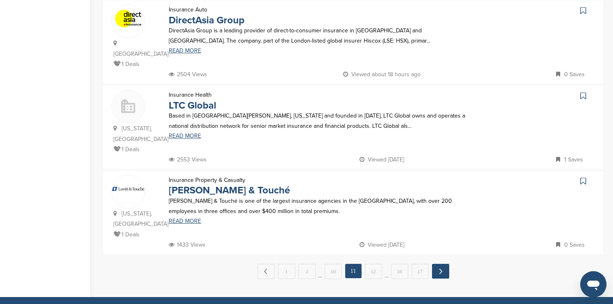
click at [438, 264] on link "Next →" at bounding box center [440, 271] width 17 height 15
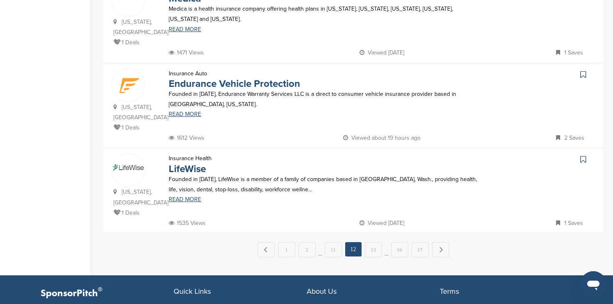
scroll to position [803, 0]
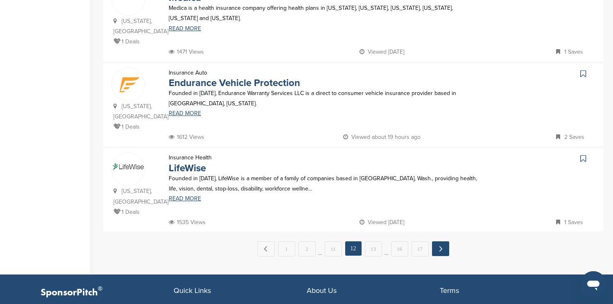
click at [442, 241] on link "Next →" at bounding box center [440, 248] width 17 height 15
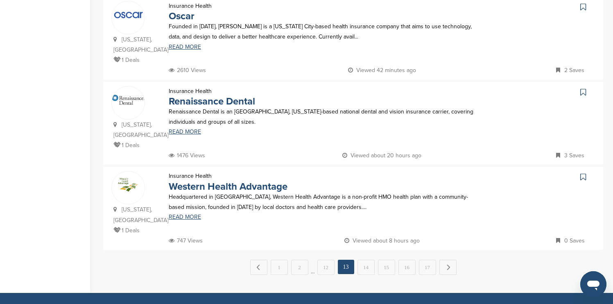
scroll to position [787, 0]
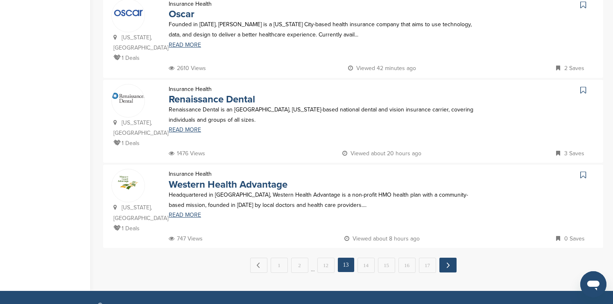
click at [441, 258] on link "Next →" at bounding box center [448, 265] width 17 height 15
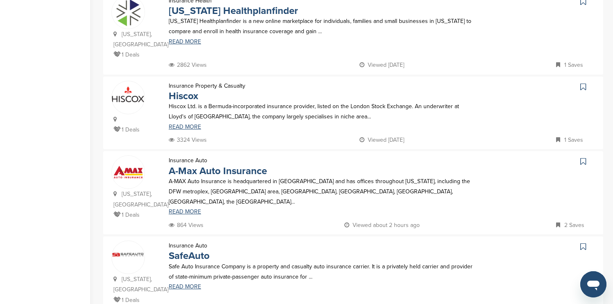
scroll to position [721, 0]
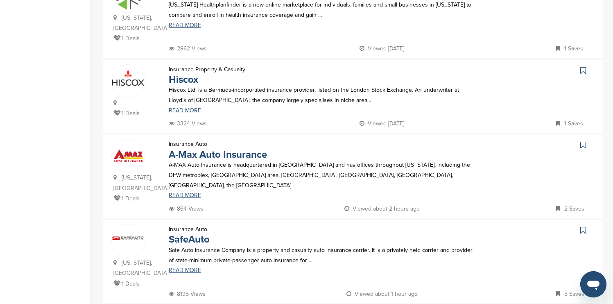
click at [584, 66] on icon at bounding box center [584, 70] width 6 height 8
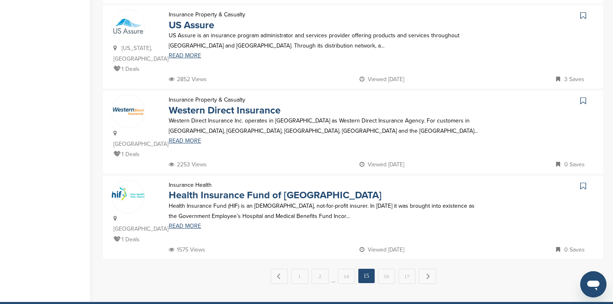
scroll to position [787, 0]
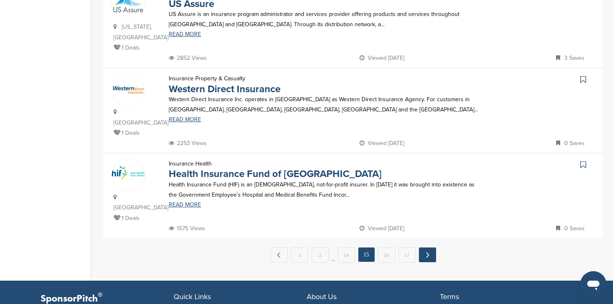
click at [433, 247] on link "Next →" at bounding box center [427, 254] width 17 height 15
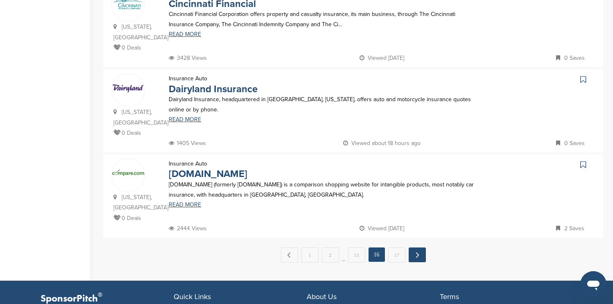
click at [424, 247] on link "Next →" at bounding box center [417, 254] width 17 height 15
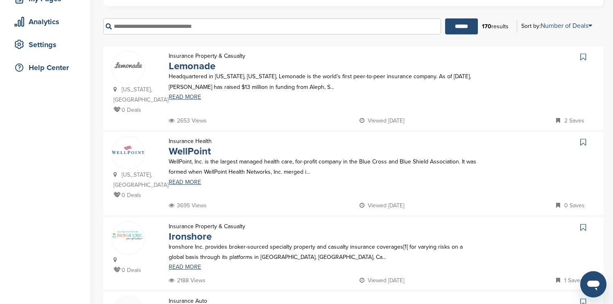
scroll to position [147, 0]
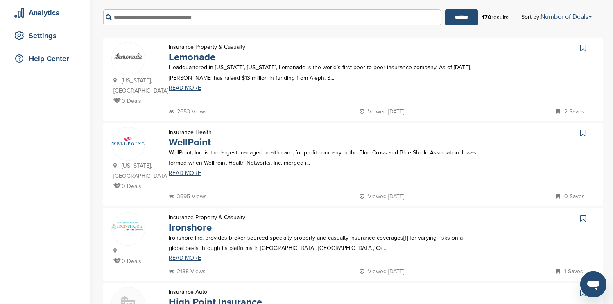
click at [583, 48] on icon at bounding box center [584, 48] width 6 height 8
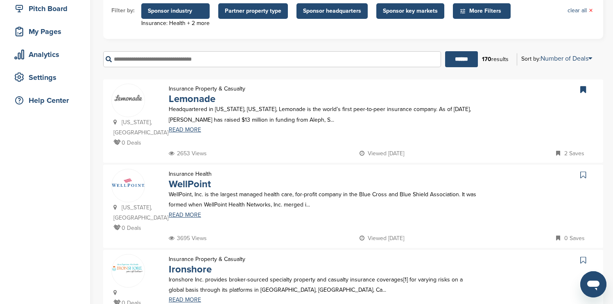
scroll to position [0, 0]
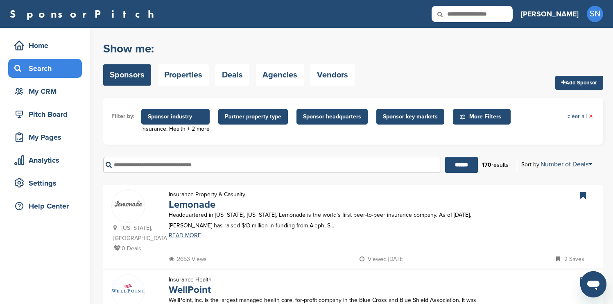
click at [188, 118] on span "Sponsor industry" at bounding box center [175, 116] width 55 height 9
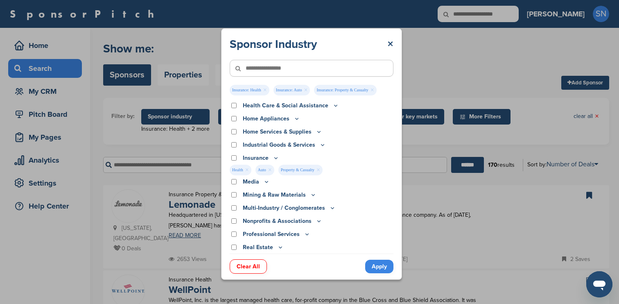
click at [270, 157] on p "Insurance" at bounding box center [261, 158] width 36 height 9
click at [275, 158] on icon at bounding box center [276, 158] width 3 height 1
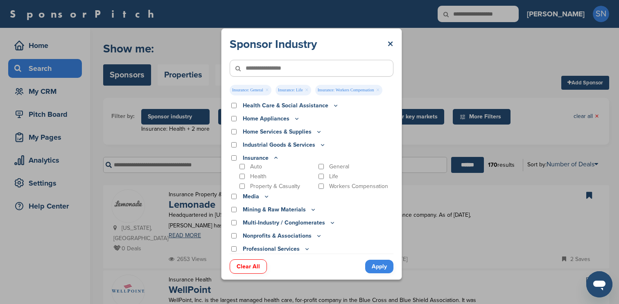
click at [371, 262] on link "Apply" at bounding box center [379, 267] width 28 height 14
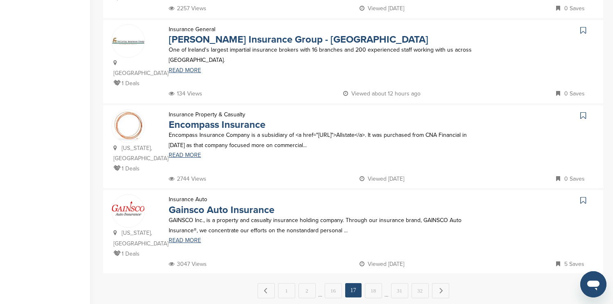
scroll to position [890, 0]
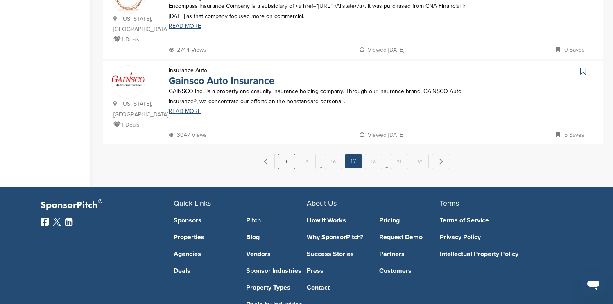
click at [288, 154] on link "1" at bounding box center [286, 161] width 17 height 15
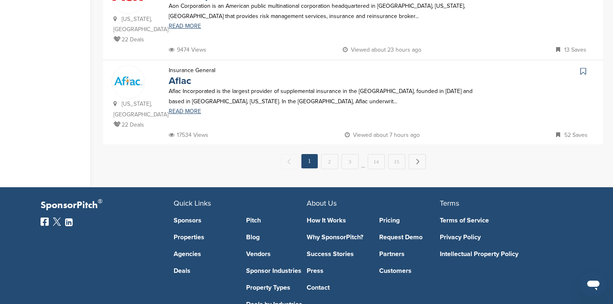
scroll to position [0, 0]
